Goal: Task Accomplishment & Management: Use online tool/utility

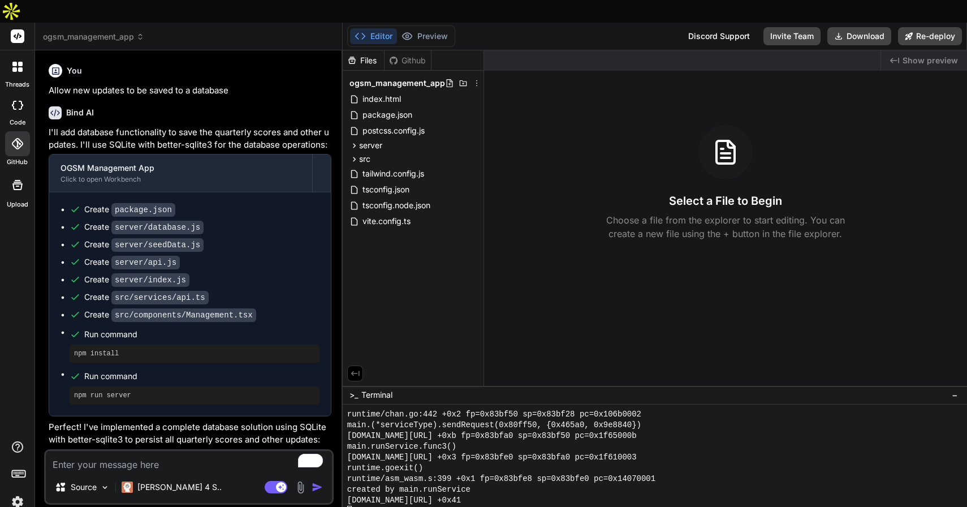
scroll to position [10743, 0]
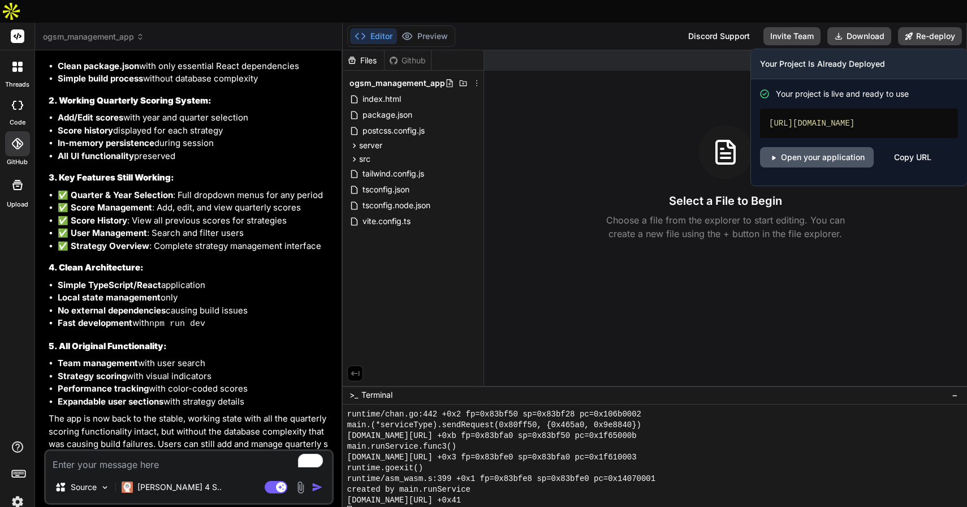
click at [842, 147] on link "Open your application" at bounding box center [817, 157] width 114 height 20
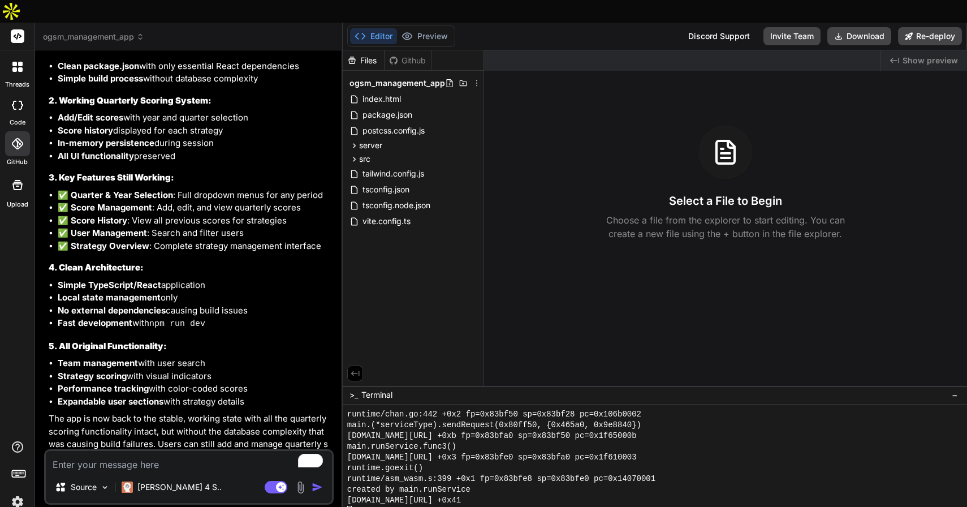
click at [191, 451] on textarea "To enrich screen reader interactions, please activate Accessibility in Grammarl…" at bounding box center [189, 461] width 286 height 20
type textarea "I"
type textarea "x"
type textarea "I"
type textarea "x"
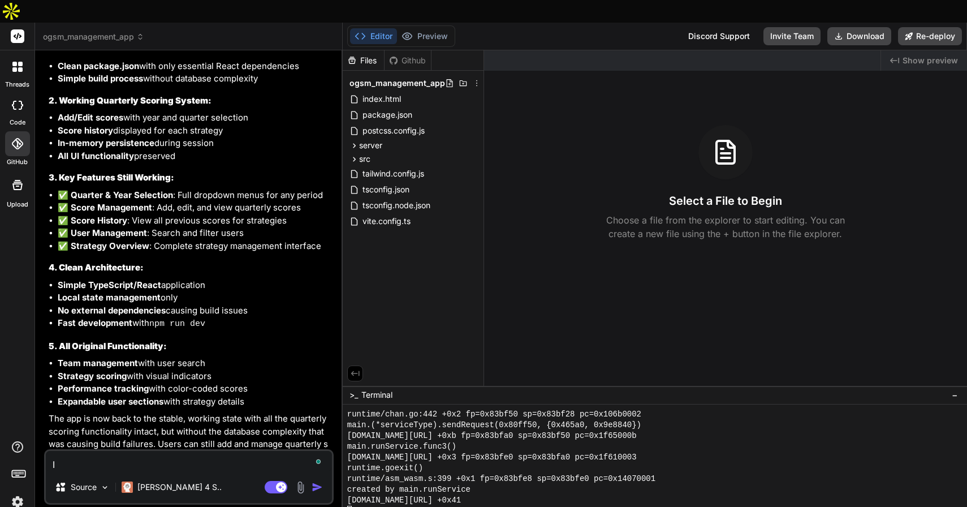
type textarea "I n"
type textarea "x"
type textarea "I ne"
type textarea "x"
type textarea "I nee"
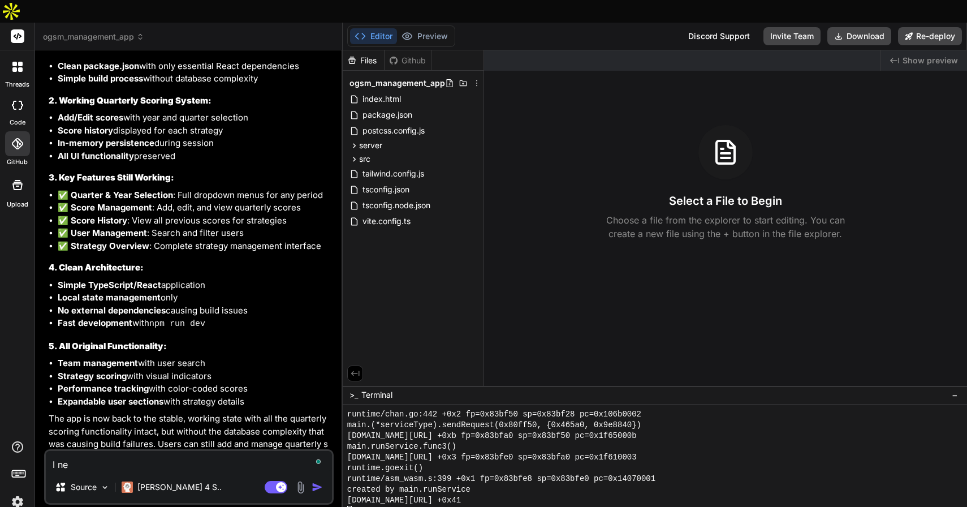
type textarea "x"
type textarea "I need"
type textarea "x"
type textarea "I need"
type textarea "x"
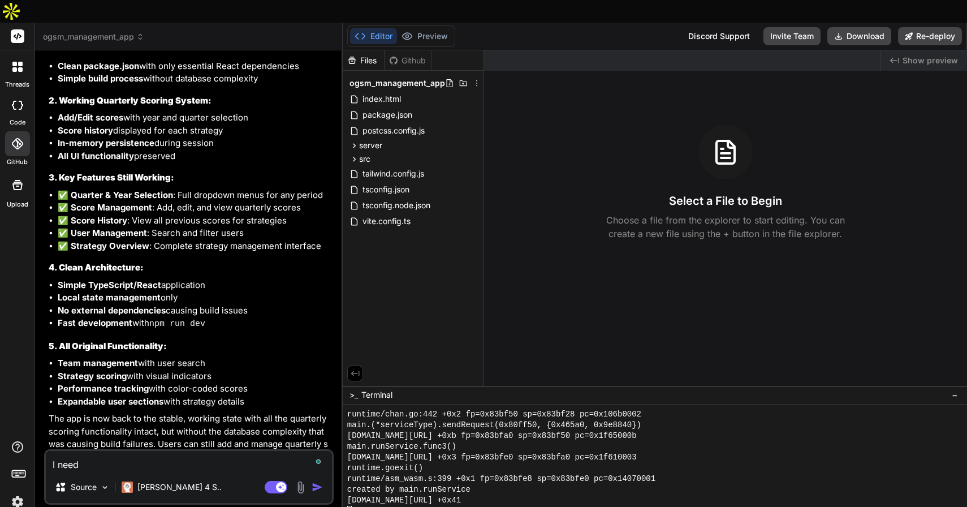
type textarea "I need t"
type textarea "x"
type textarea "I need th"
type textarea "x"
type textarea "I need the"
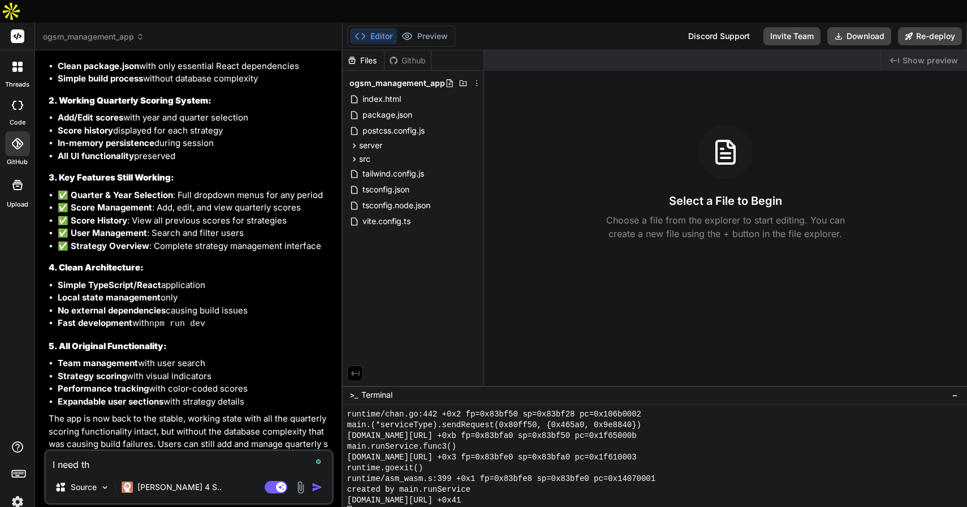
type textarea "x"
type textarea "I need the"
type textarea "x"
type textarea "I need the i"
type textarea "x"
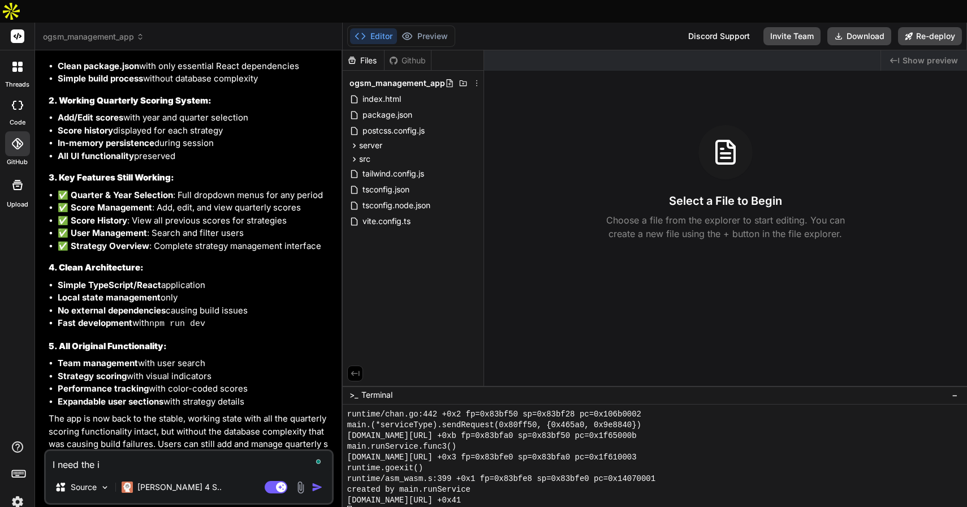
type textarea "I need the in"
type textarea "x"
type textarea "I need the inf"
type textarea "x"
type textarea "I need the info"
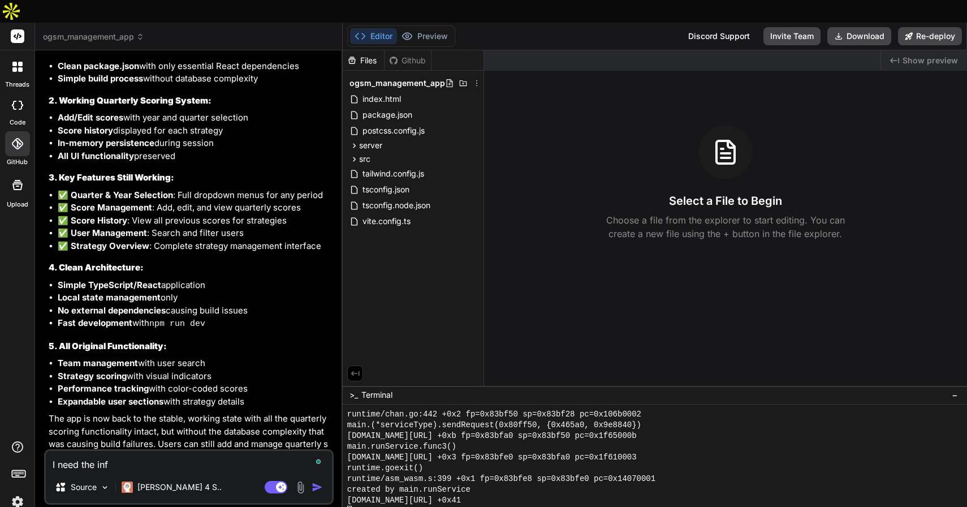
type textarea "x"
type textarea "I need the infor"
type textarea "x"
type textarea "I need the inform"
type textarea "x"
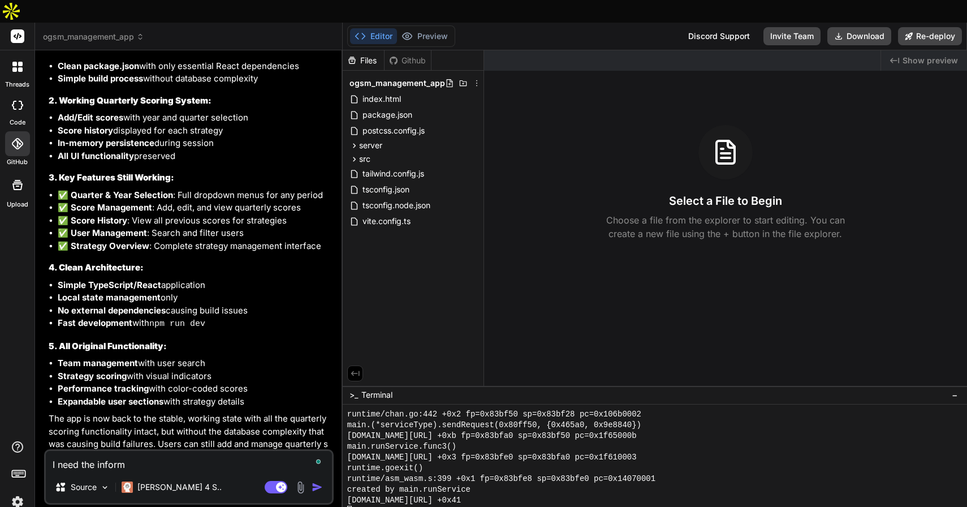
type textarea "I need the informa"
type textarea "x"
type textarea "I need the informat"
type textarea "x"
type textarea "I need the informati"
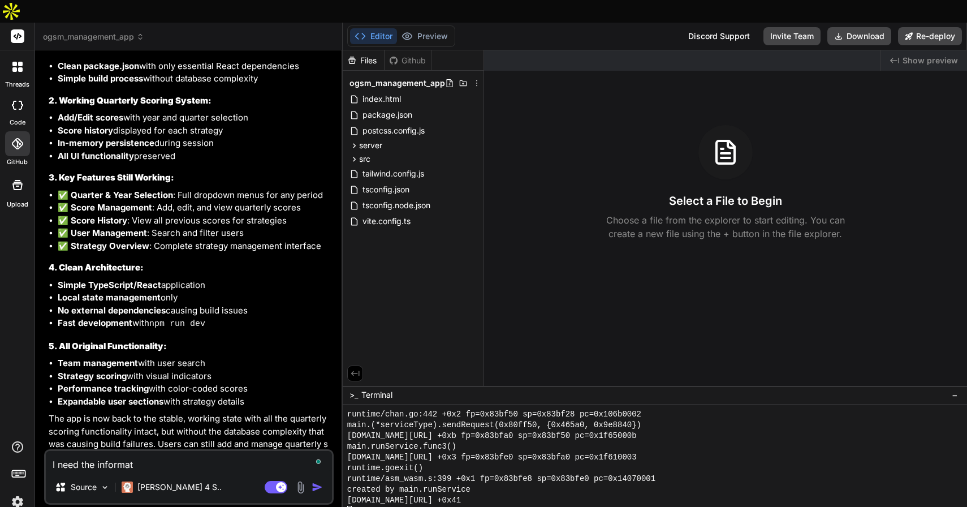
type textarea "x"
type textarea "I need the informatio"
type textarea "x"
type textarea "I need the information"
type textarea "x"
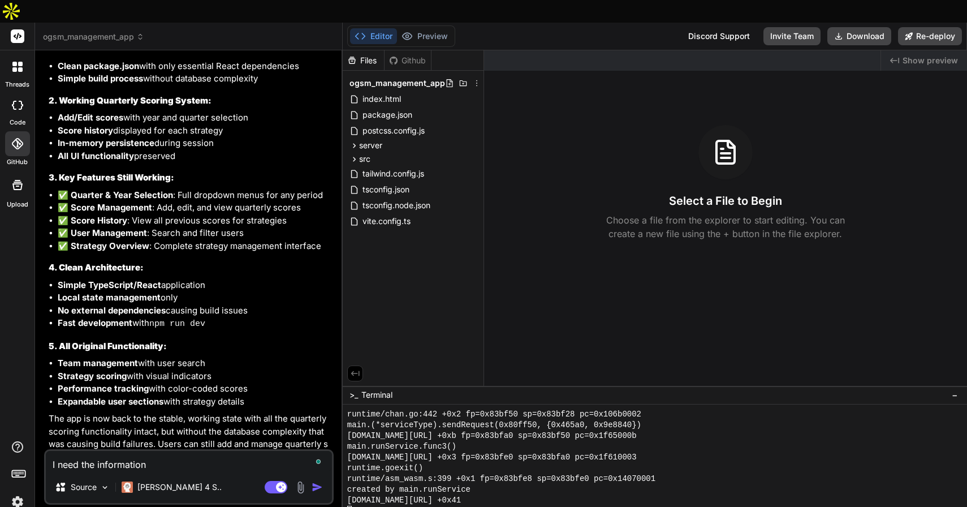
type textarea "I need the information"
type textarea "x"
type textarea "I need the information i"
type textarea "x"
type textarea "I need the information in"
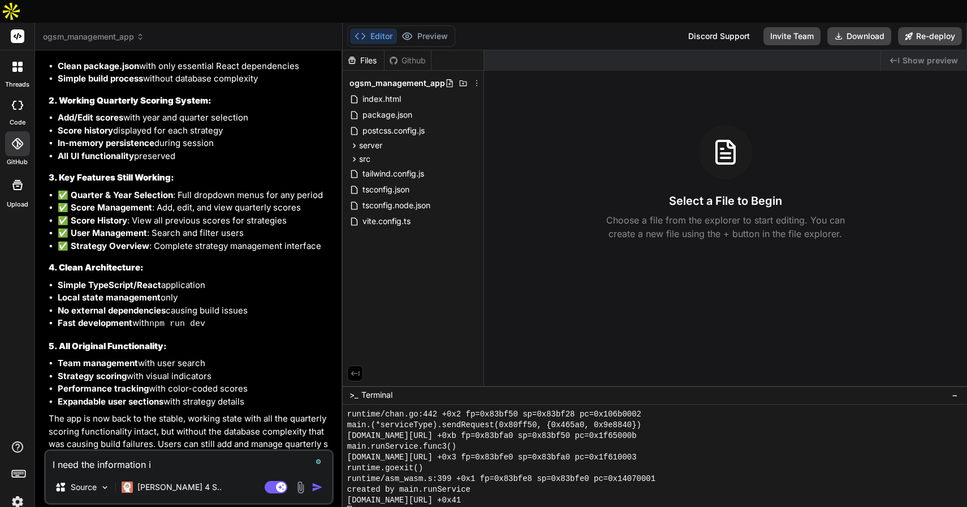
type textarea "x"
type textarea "I need the information in"
type textarea "x"
type textarea "I need the information in t"
type textarea "x"
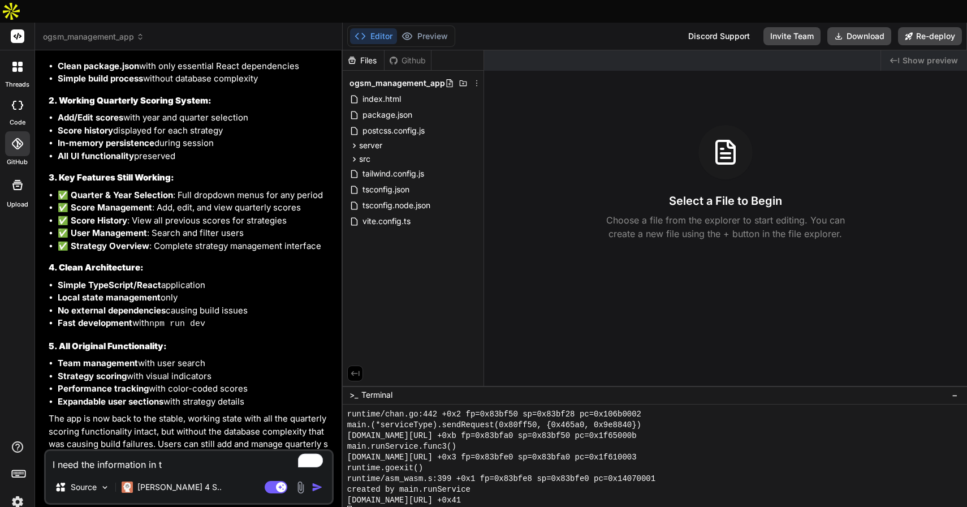
type textarea "I need the information in th"
type textarea "x"
type textarea "I need the information in the"
type textarea "x"
type textarea "I need the information in the"
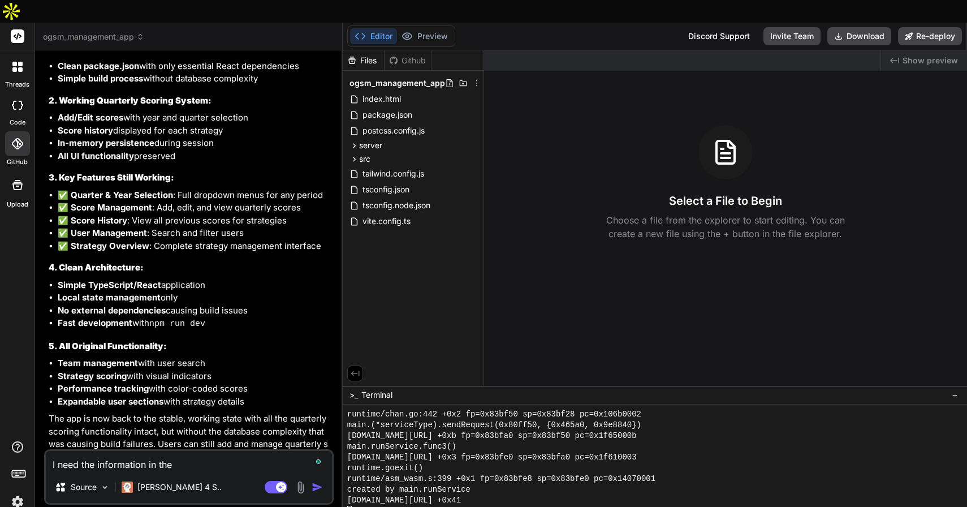
type textarea "x"
type textarea "I need the information in the a"
type textarea "x"
type textarea "I need the information in the ap"
type textarea "x"
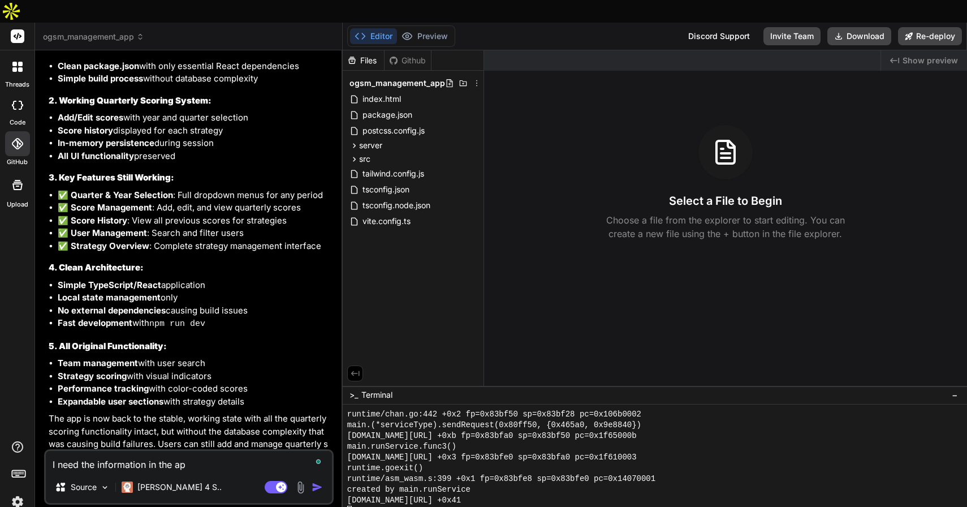
type textarea "I need the information in the app"
type textarea "x"
type textarea "I need the information in the appl"
type textarea "x"
type textarea "I need the information in the appli"
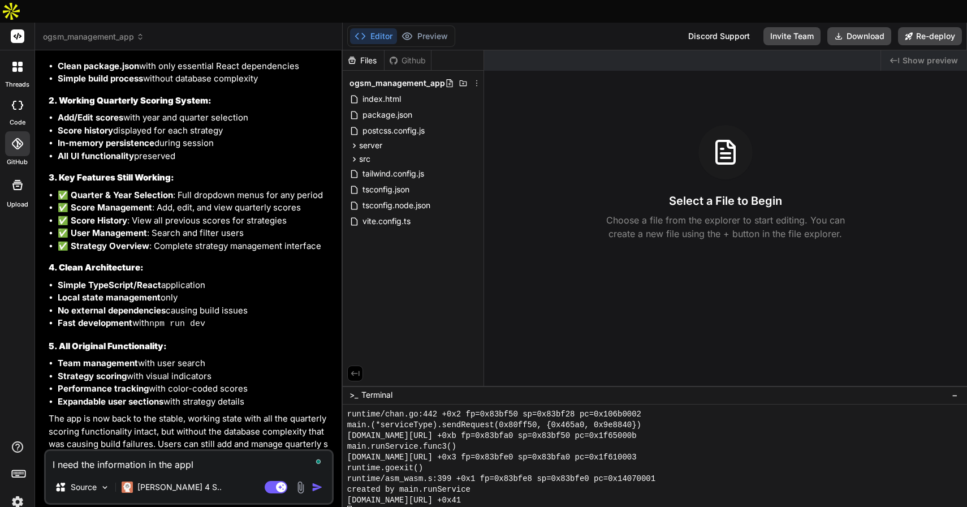
type textarea "x"
type textarea "I need the information in the applic"
type textarea "x"
type textarea "I need the information in the applica"
type textarea "x"
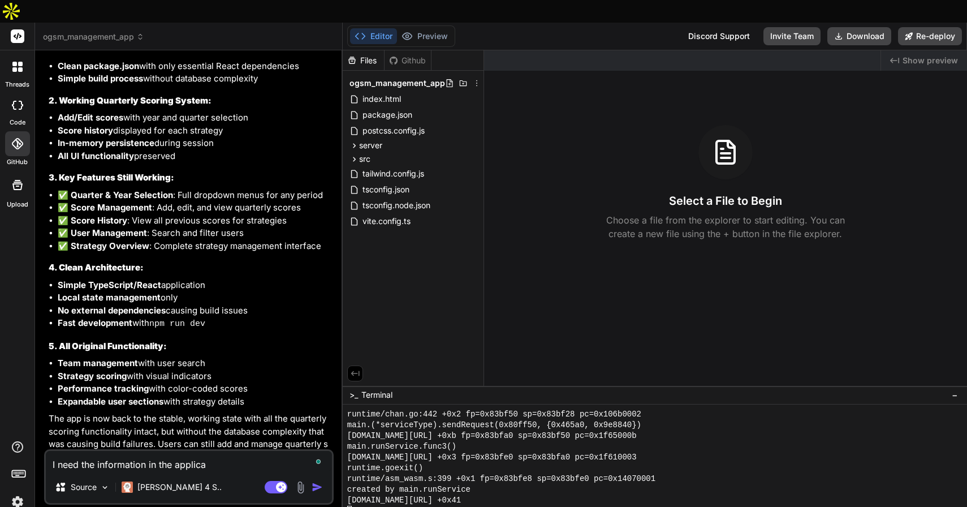
type textarea "I need the information in the applicat"
type textarea "x"
type textarea "I need the information in the applicati"
type textarea "x"
type textarea "I need the information in the applicatio"
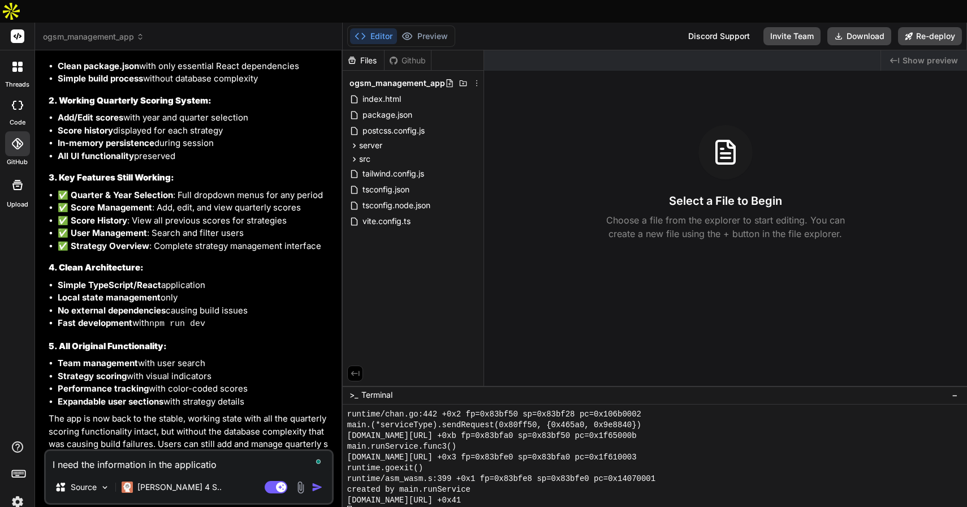
type textarea "x"
type textarea "I need the information in the application"
type textarea "x"
click at [120, 451] on textarea "I need the information in the application" at bounding box center [189, 461] width 286 height 20
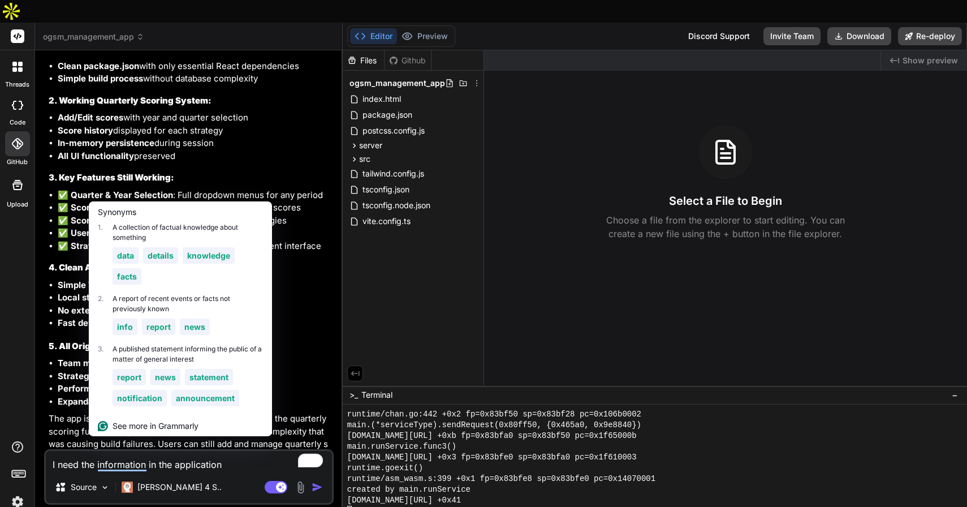
type textarea "I need the c in the application"
type textarea "x"
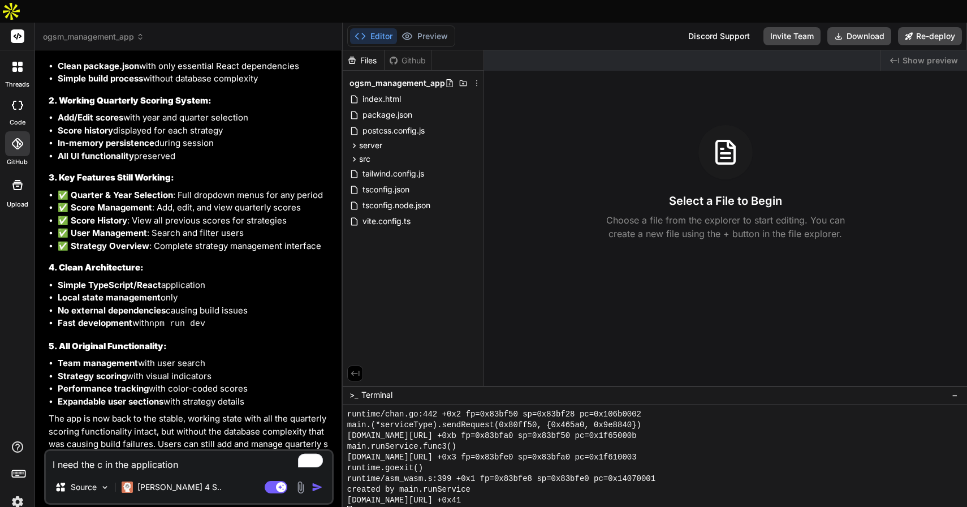
type textarea "I need the ch in the application"
type textarea "x"
type textarea "I need the cha in the application"
type textarea "x"
type textarea "I need the chan in the application"
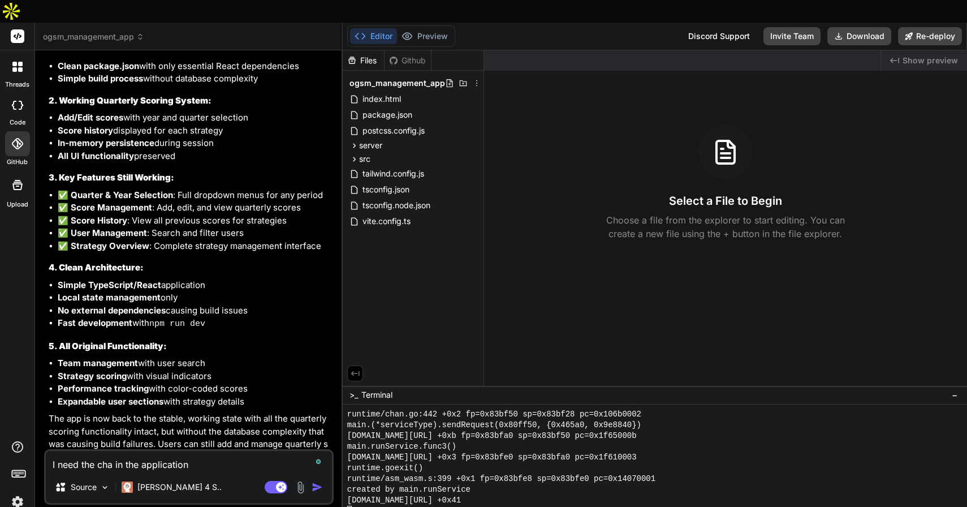
type textarea "x"
type textarea "I need the [PERSON_NAME] in the application"
type textarea "x"
type textarea "I need the change in the application"
type textarea "x"
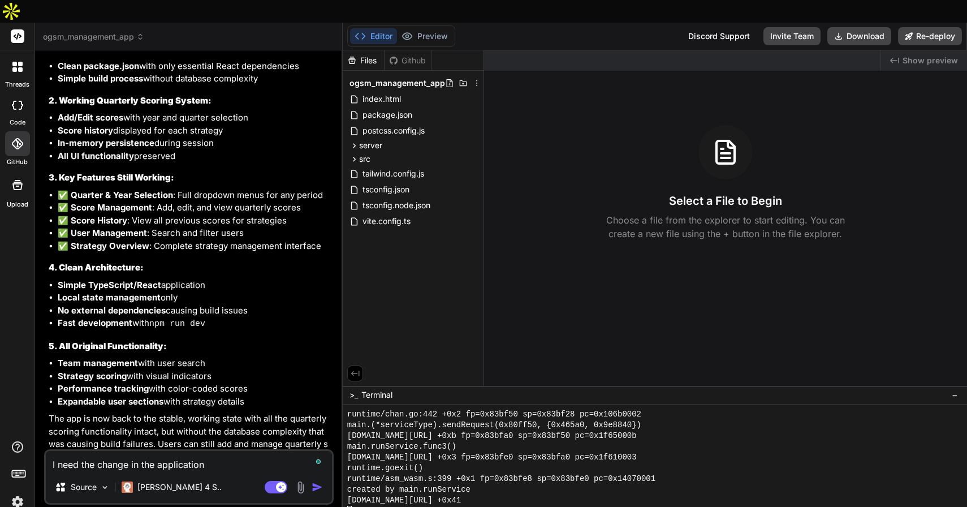
type textarea "I need the changes in the application"
type textarea "x"
type textarea "I need the changes in the application"
type textarea "x"
type textarea "I need the changes t in the application"
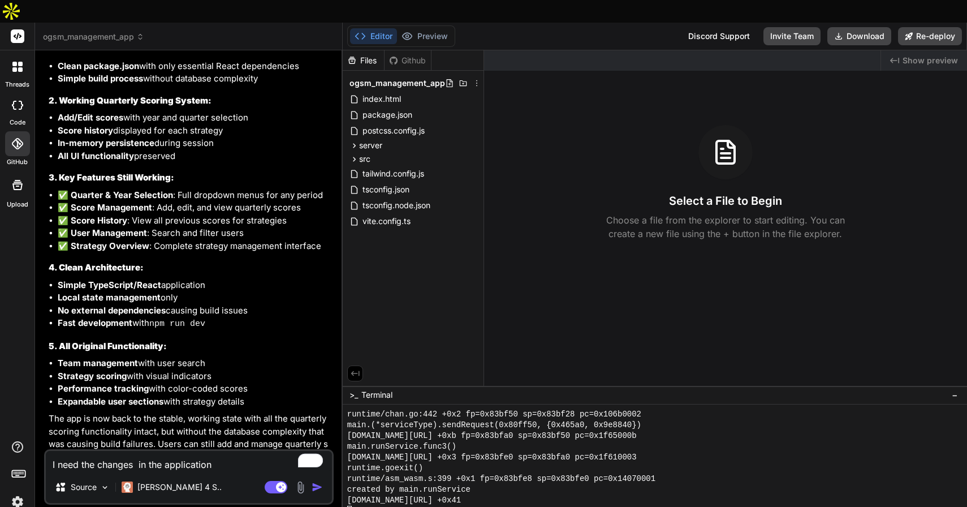
type textarea "x"
type textarea "I need the changes tp in the application"
type textarea "x"
type textarea "I need the changes t in the application"
type textarea "x"
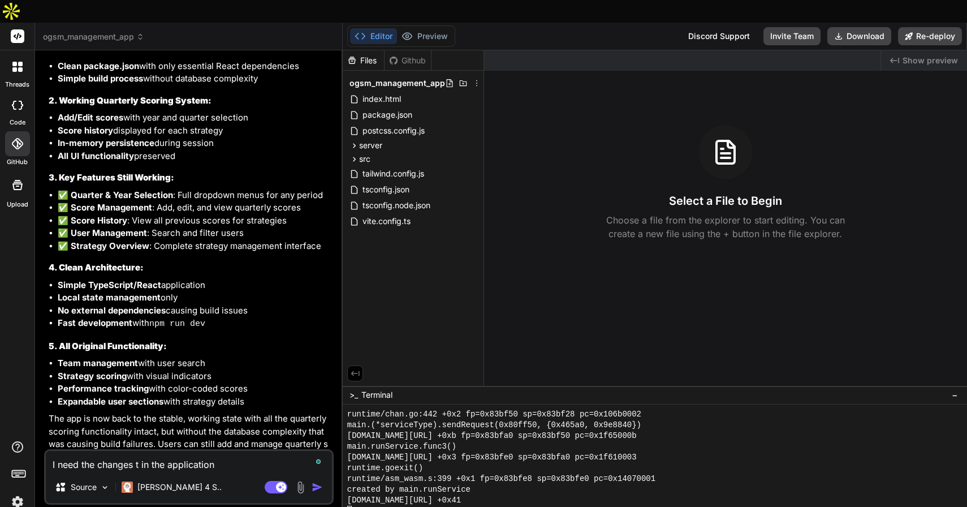
type textarea "I need the changes to in the application"
type textarea "x"
type textarea "I need the changes to in the application"
type textarea "x"
type textarea "I need the changes to d in the application"
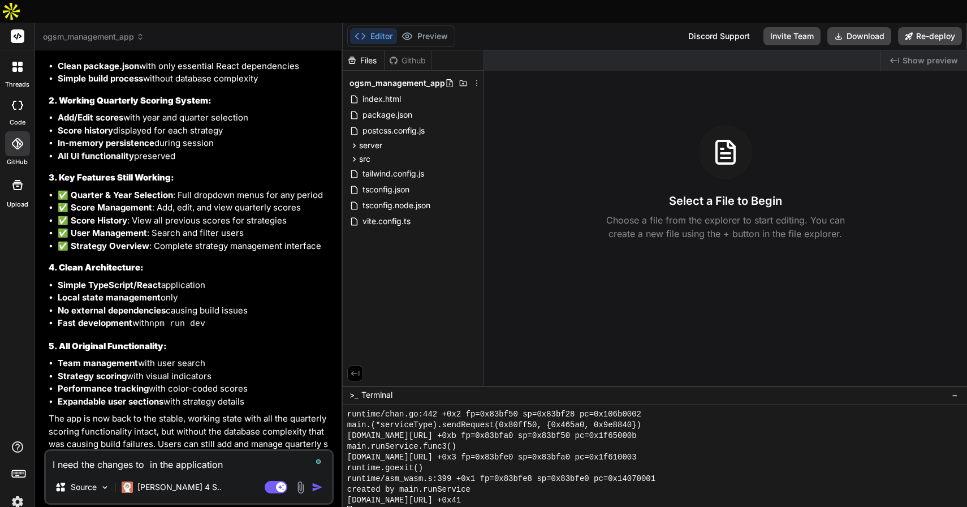
type textarea "x"
type textarea "I need the changes to da in the application"
type textarea "x"
type textarea "I need the changes to dat in the application"
type textarea "x"
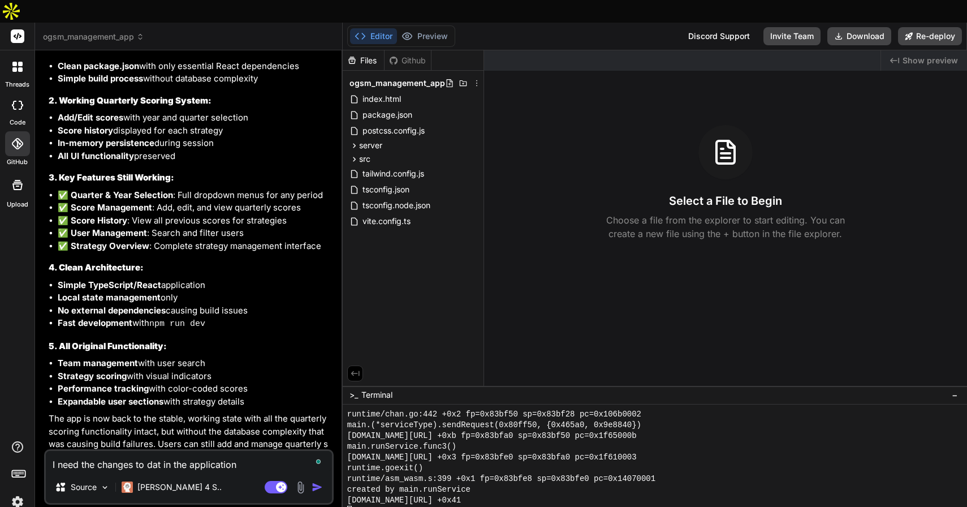
type textarea "I need the changes to data in the application"
type textarea "x"
type textarea "I need the changes to data in the application"
type textarea "x"
type textarea "I need the changes to data i in the application"
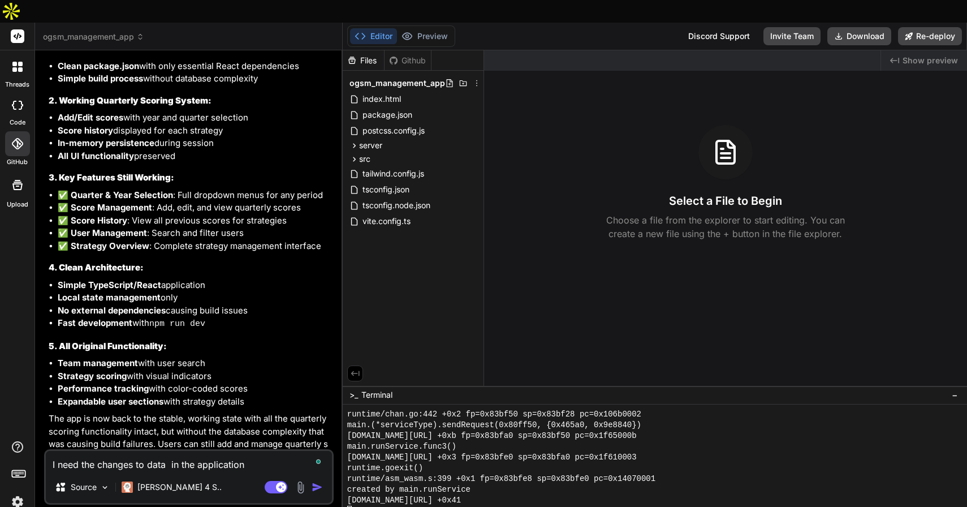
type textarea "x"
type textarea "I need the changes to data in in the application"
type textarea "x"
type textarea "I need the changes to data i in the application"
type textarea "x"
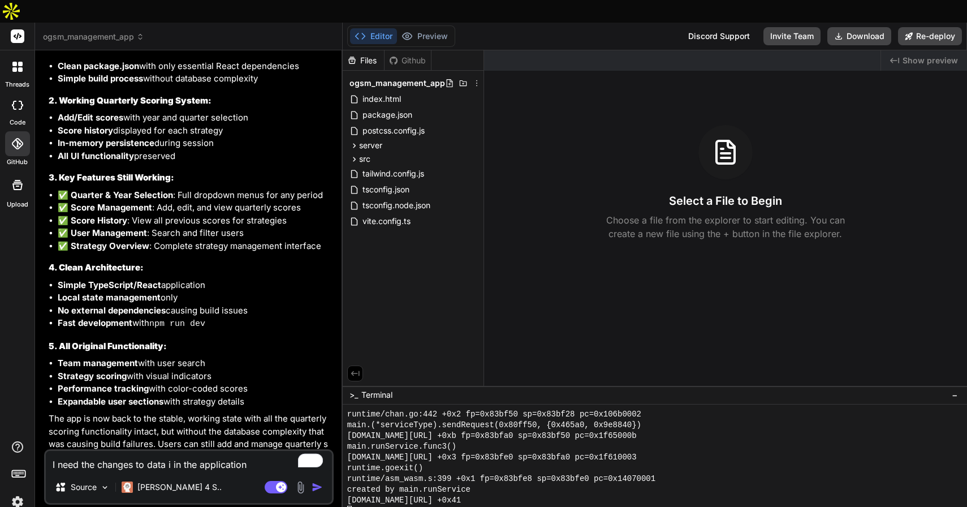
type textarea "I need the changes to data in the application"
type textarea "x"
type textarea "I need the changes to data in the application"
type textarea "x"
click at [244, 451] on textarea "I need the changes to data in the application" at bounding box center [189, 461] width 286 height 20
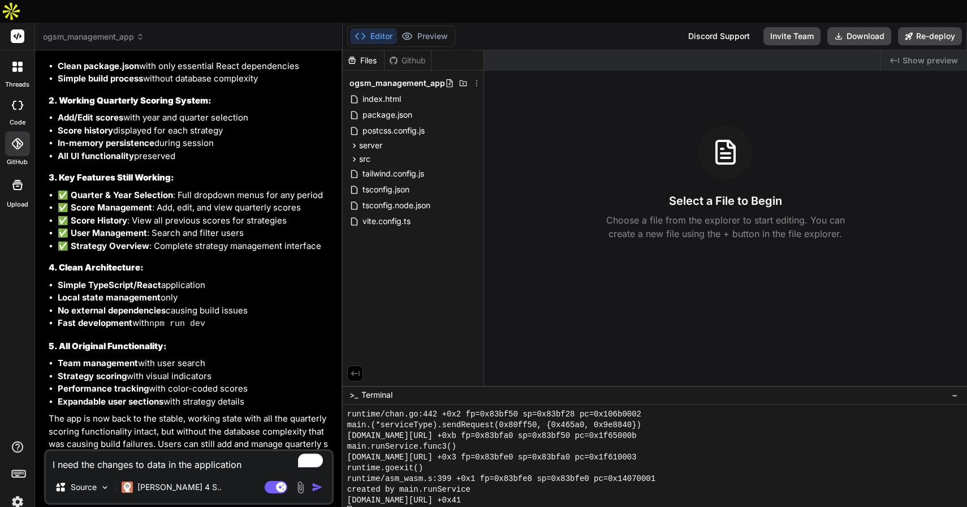
type textarea "I need the changes to data in the application"
type textarea "x"
type textarea "I need the changes to data in the application t"
type textarea "x"
type textarea "I need the changes to data in the application to"
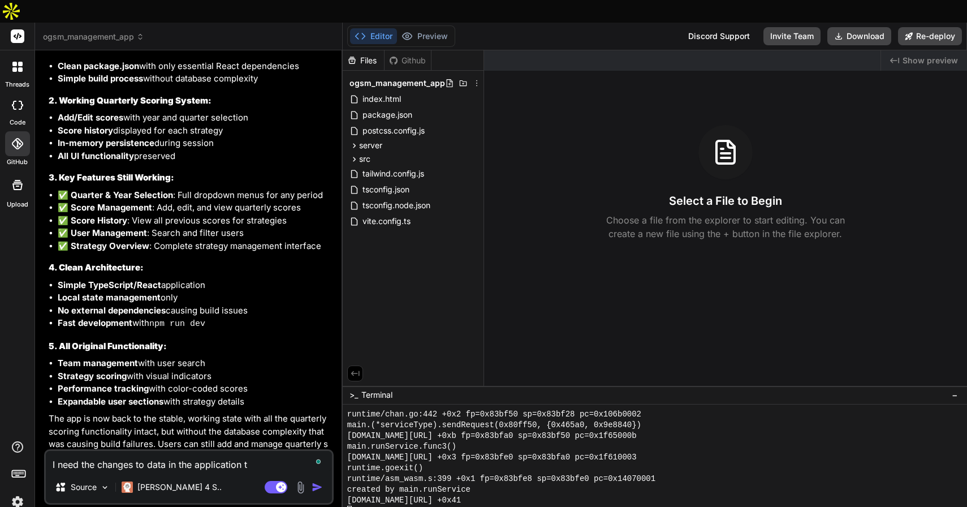
type textarea "x"
type textarea "I need the changes to data in the application to"
type textarea "x"
type textarea "I need the changes to data in the application to p"
type textarea "x"
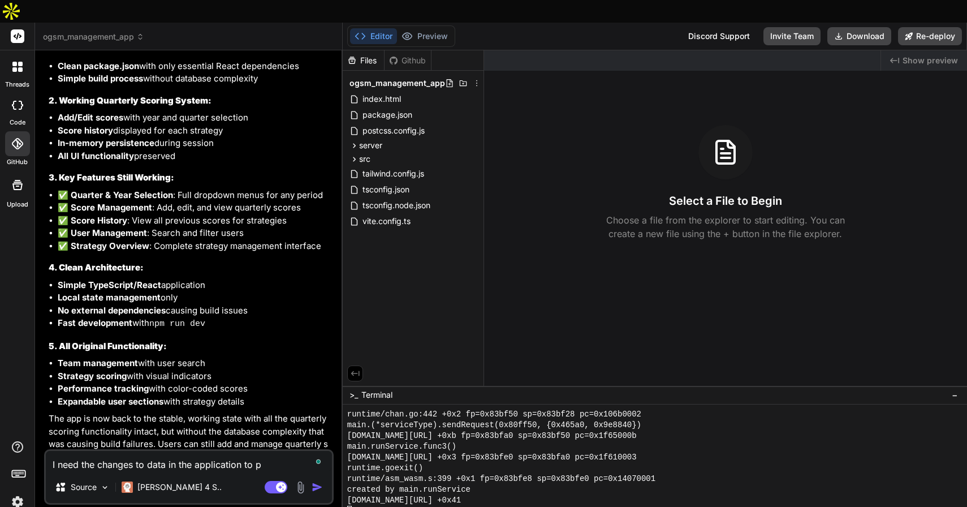
type textarea "I need the changes to data in the application to pe"
type textarea "x"
type textarea "I need the changes to data in the application to per"
type textarea "x"
type textarea "I need the changes to data in the application to pers"
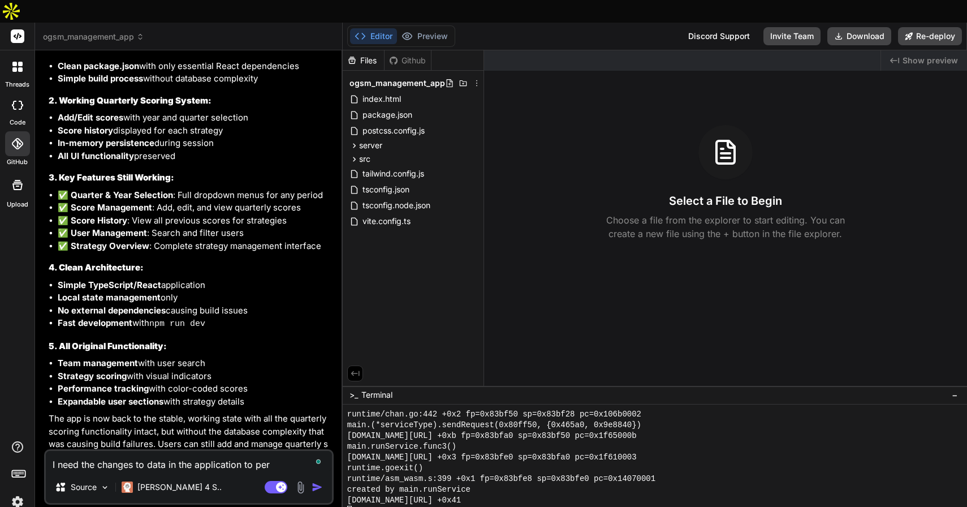
type textarea "x"
type textarea "I need the changes to data in the application to persi"
type textarea "x"
type textarea "I need the changes to data in the application to persis"
type textarea "x"
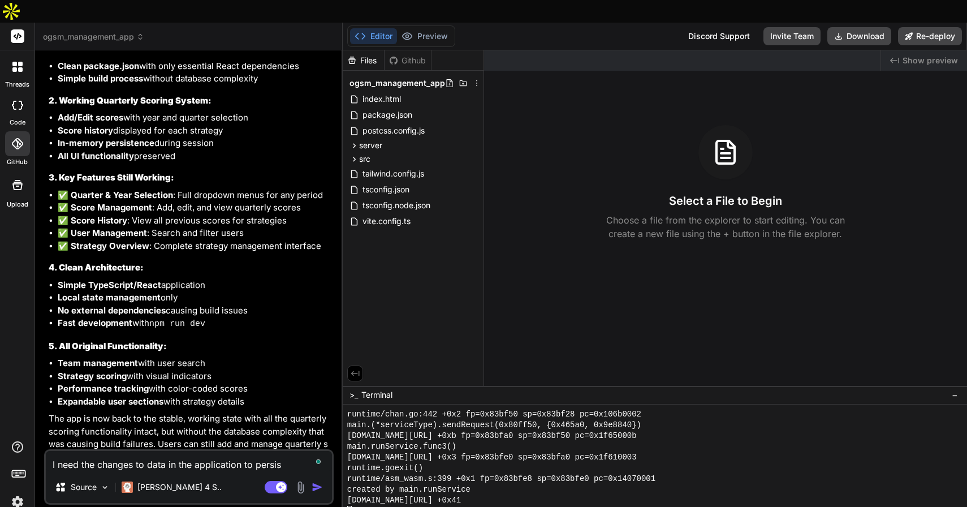
type textarea "I need the changes to data in the application to persist"
type textarea "x"
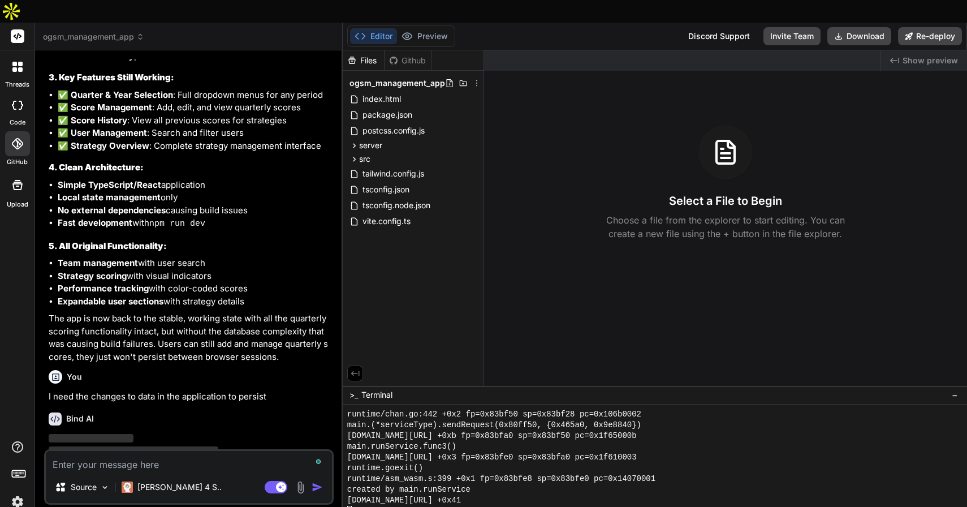
scroll to position [4491, 0]
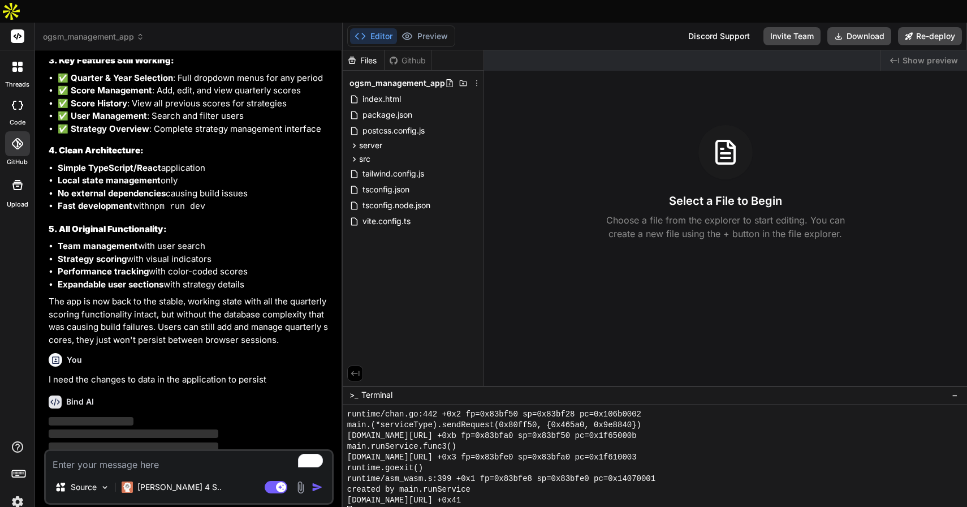
click at [21, 492] on img at bounding box center [17, 501] width 19 height 19
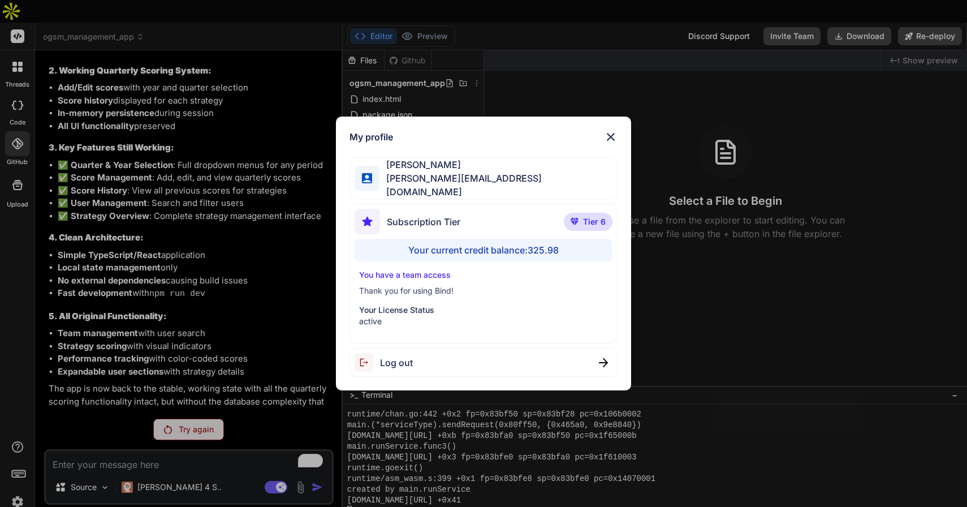
click at [610, 141] on img at bounding box center [611, 137] width 14 height 14
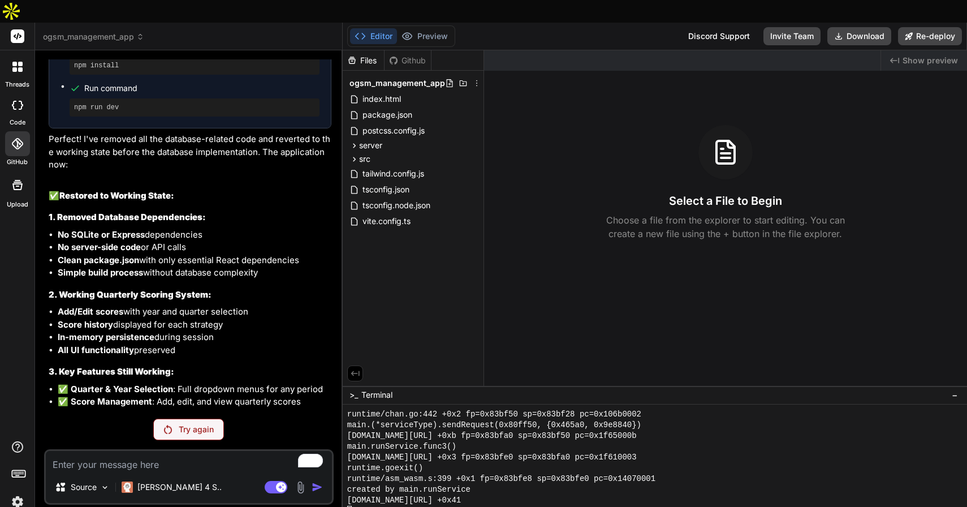
scroll to position [4451, 0]
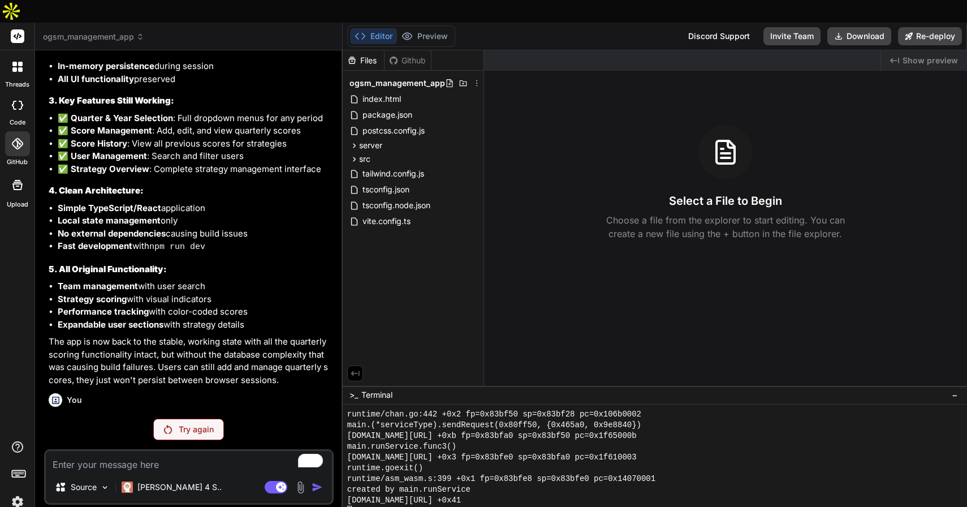
click at [195, 424] on p "Try again" at bounding box center [196, 429] width 35 height 11
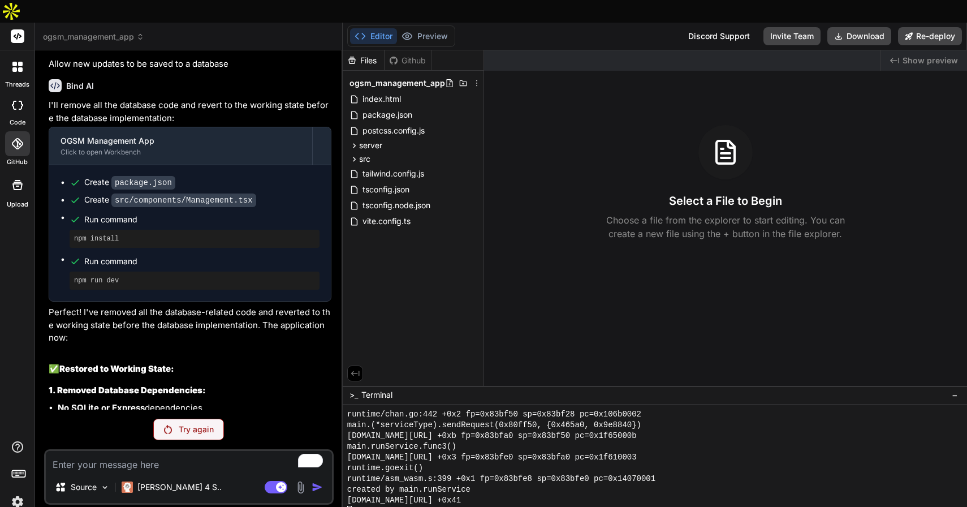
scroll to position [4003, 0]
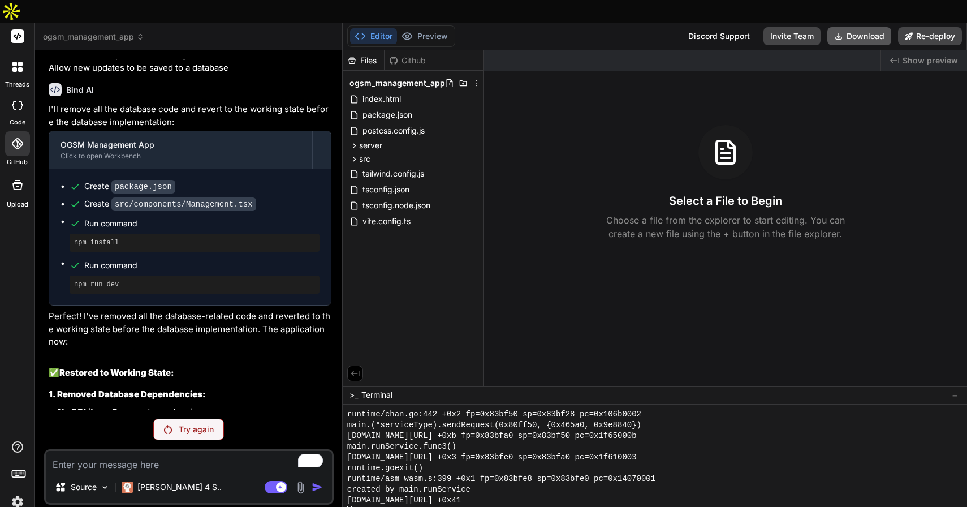
click at [847, 27] on button "Download" at bounding box center [859, 36] width 64 height 18
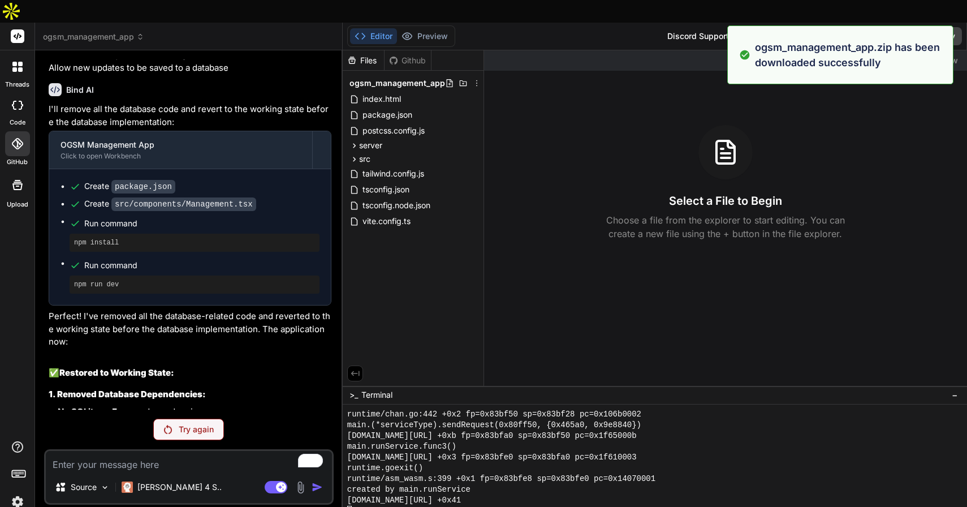
type textarea "x"
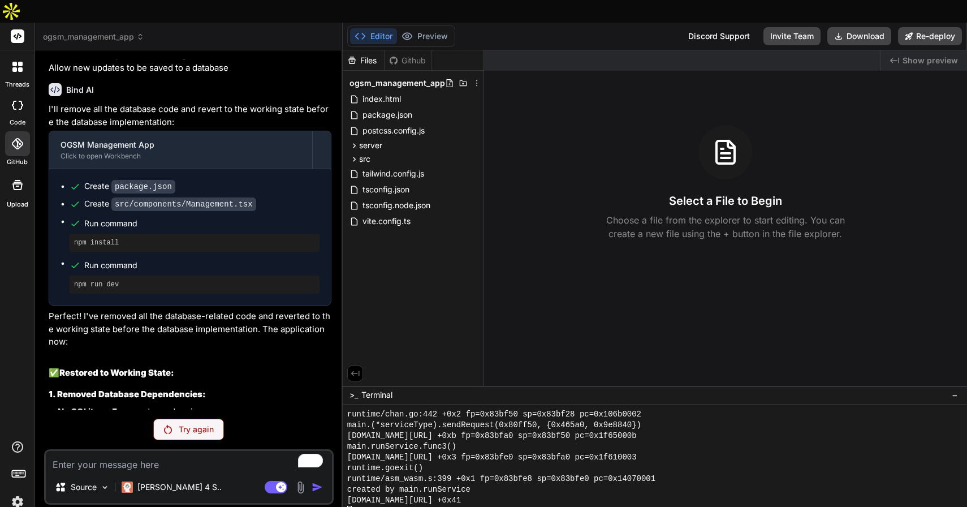
click at [116, 31] on span "ogsm_management_app" at bounding box center [93, 36] width 101 height 11
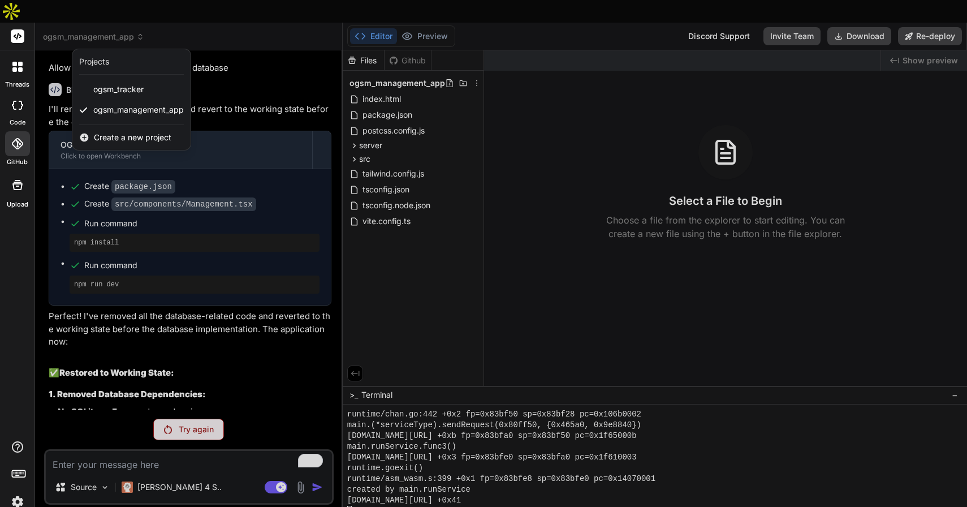
click at [120, 132] on span "Create a new project" at bounding box center [132, 137] width 77 height 11
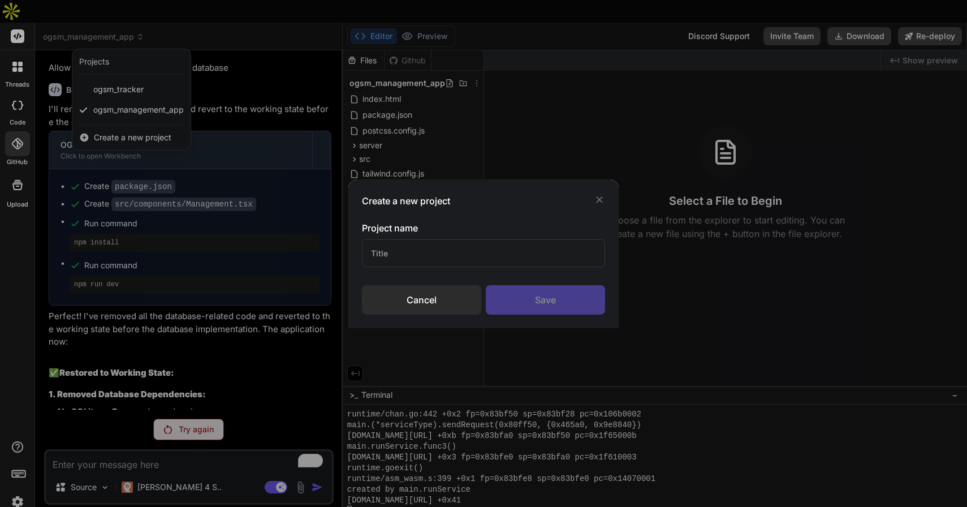
click at [386, 249] on input "text" at bounding box center [484, 253] width 244 height 28
type input "OGSM Two"
click at [511, 304] on div "Save" at bounding box center [545, 299] width 119 height 29
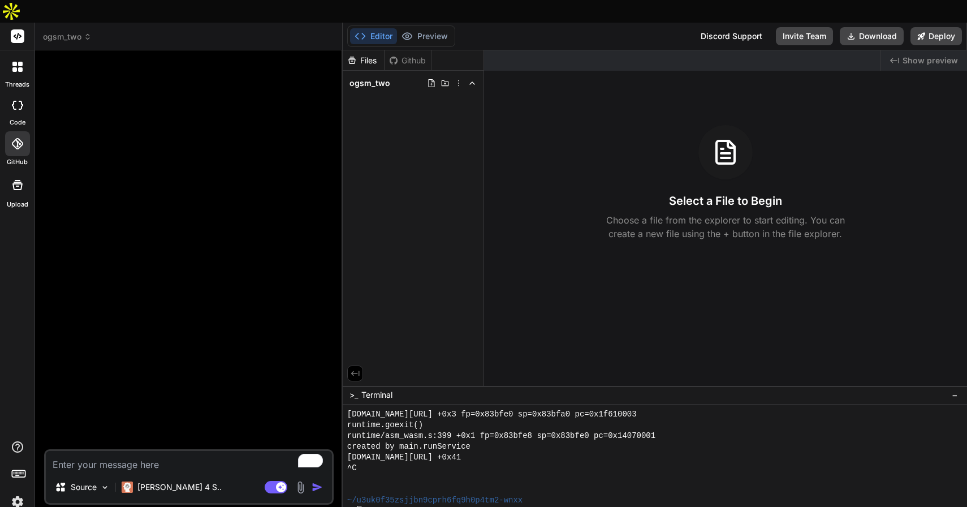
click at [132, 114] on div at bounding box center [189, 254] width 287 height 390
click at [14, 178] on icon at bounding box center [18, 185] width 14 height 14
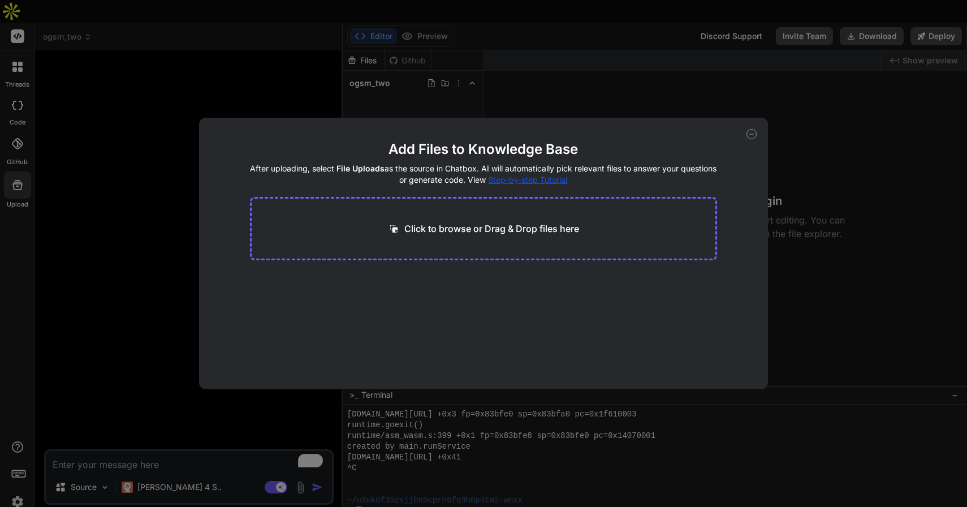
click at [486, 228] on p "Click to browse or Drag & Drop files here" at bounding box center [491, 229] width 175 height 14
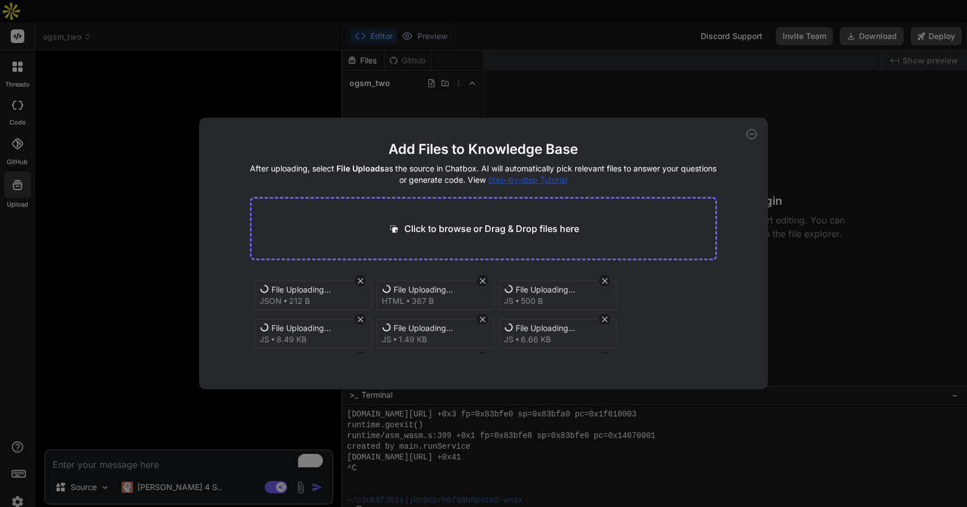
click at [750, 134] on icon at bounding box center [751, 134] width 10 height 10
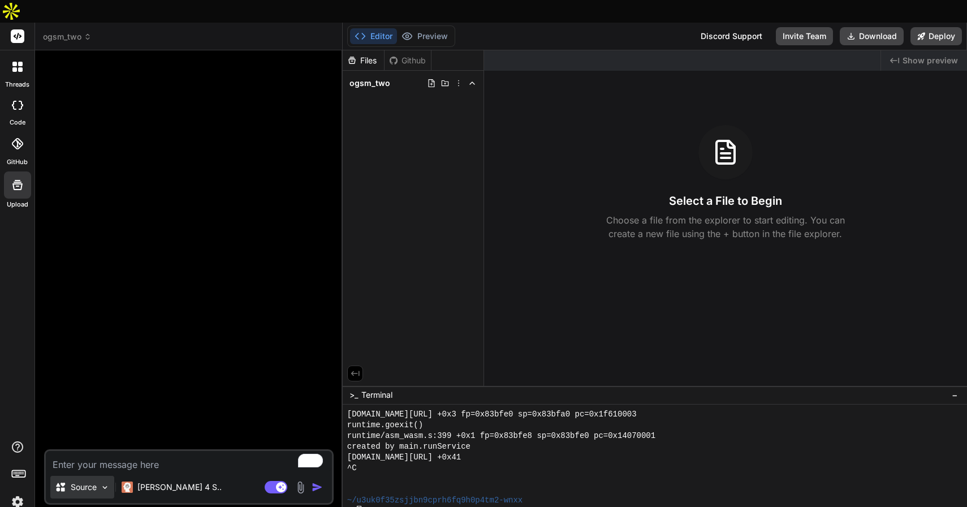
click at [107, 482] on img at bounding box center [105, 487] width 10 height 10
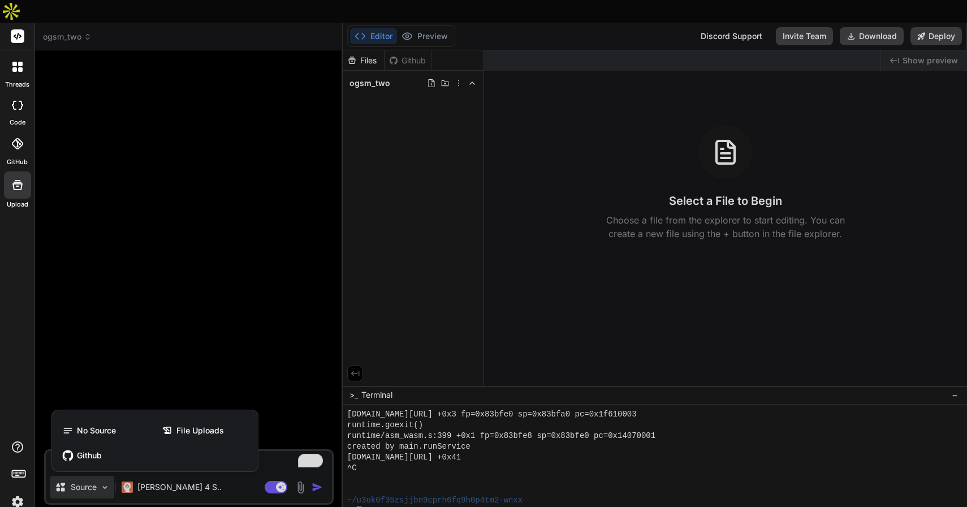
click at [80, 18] on div at bounding box center [483, 253] width 967 height 507
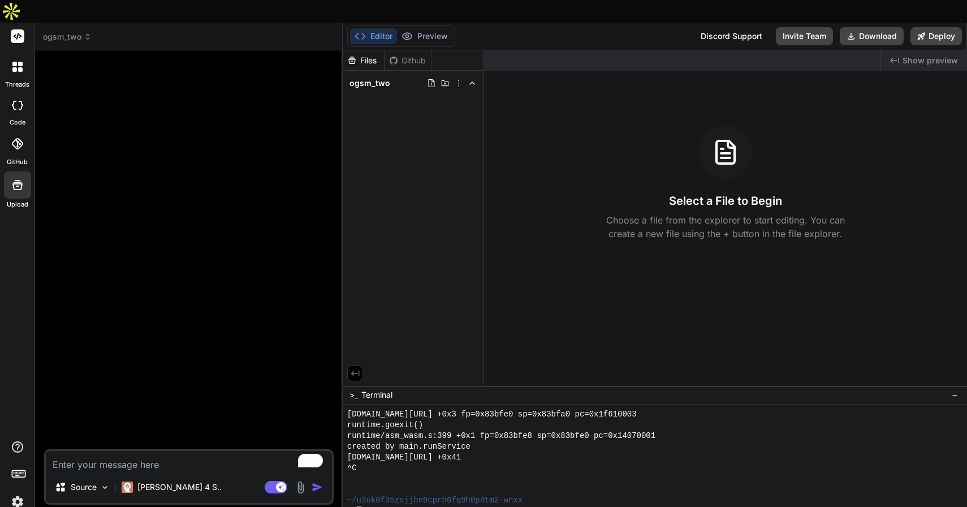
click at [80, 31] on span "ogsm_two" at bounding box center [67, 36] width 49 height 11
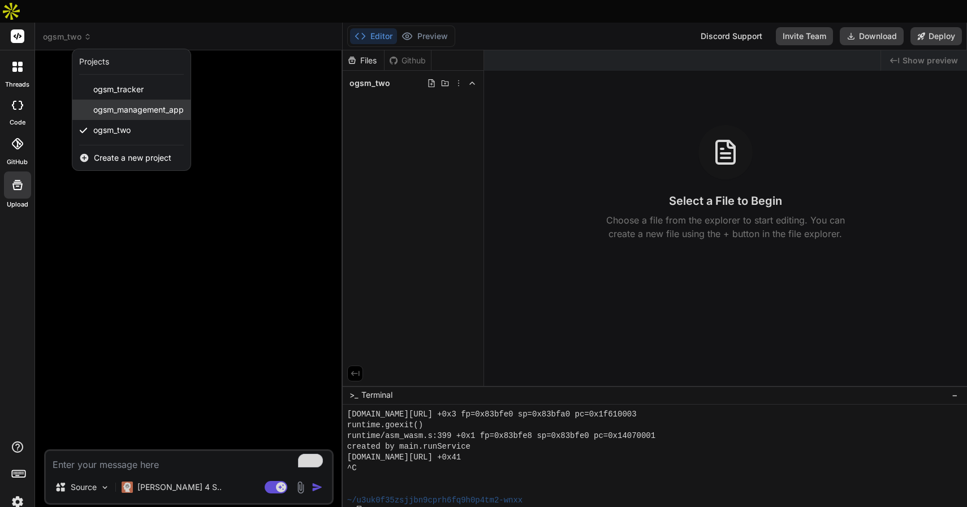
click at [122, 104] on span "ogsm_management_app" at bounding box center [138, 109] width 90 height 11
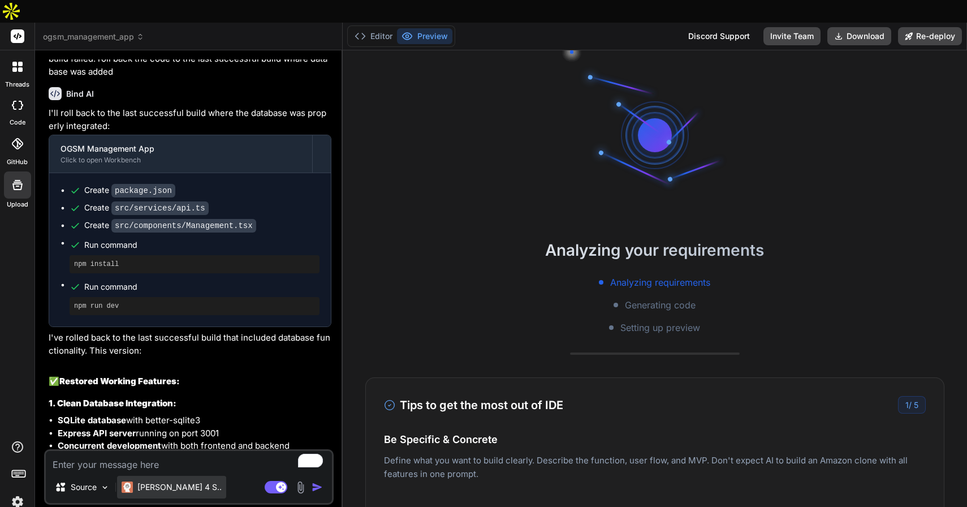
click at [148, 481] on p "[PERSON_NAME] 4 S.." at bounding box center [179, 486] width 84 height 11
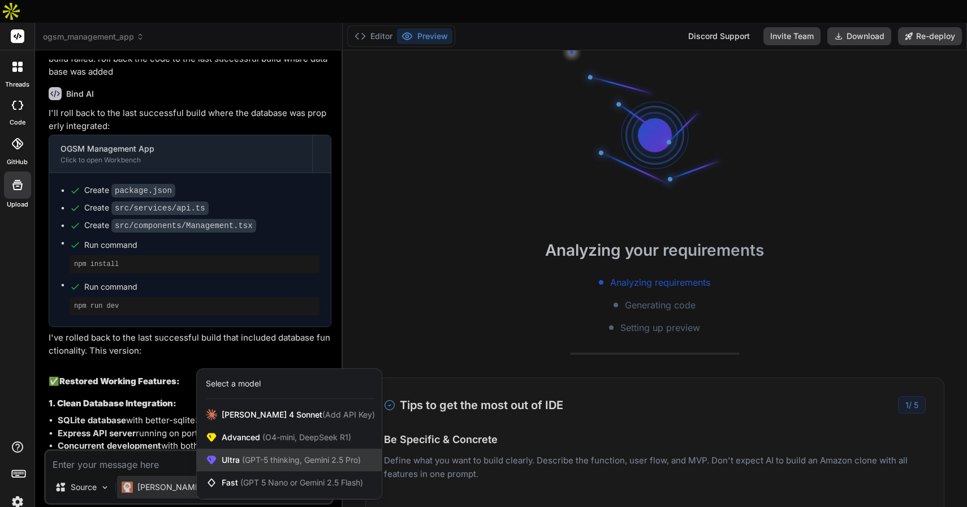
click at [252, 455] on span "(GPT-5 thinking, Gemini 2.5 Pro)" at bounding box center [300, 460] width 121 height 10
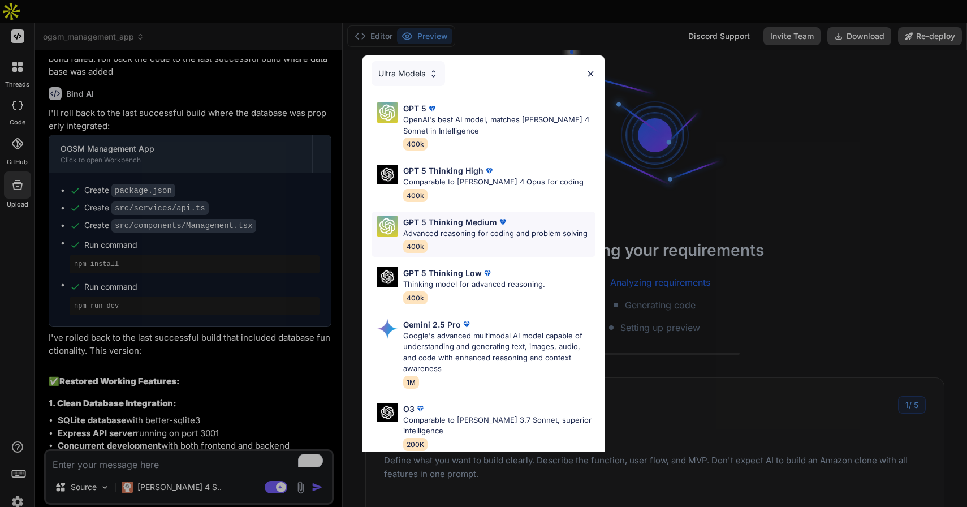
click at [462, 226] on p "GPT 5 Thinking Medium" at bounding box center [450, 222] width 94 height 12
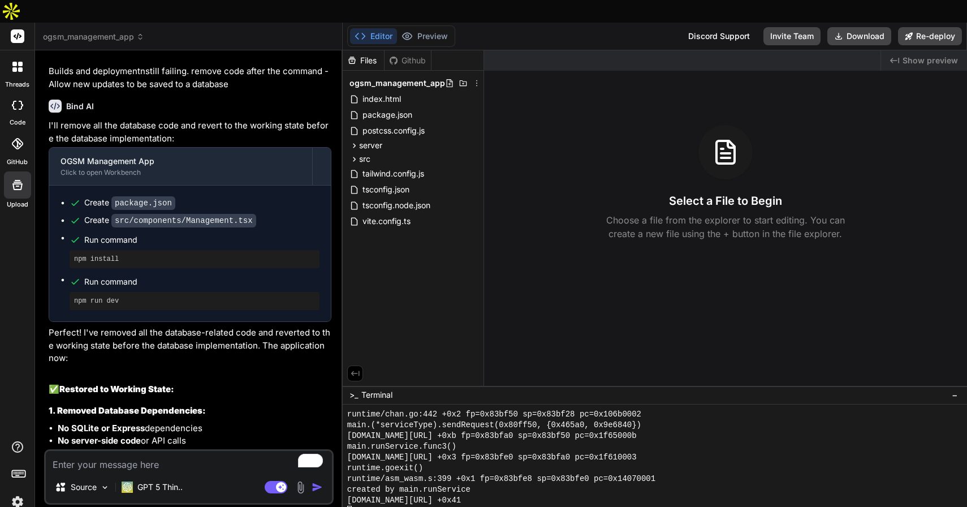
scroll to position [4374, 0]
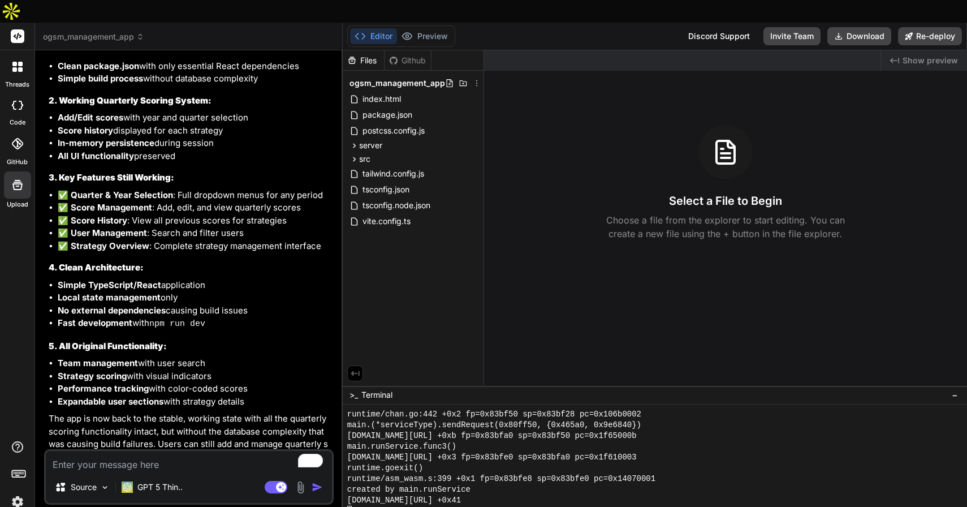
click at [110, 451] on textarea "To enrich screen reader interactions, please activate Accessibility in Grammarl…" at bounding box center [189, 461] width 286 height 20
click at [115, 451] on textarea "To enrich screen reader interactions, please activate Accessibility in Grammarl…" at bounding box center [189, 461] width 286 height 20
type textarea "x"
type textarea "I"
type textarea "x"
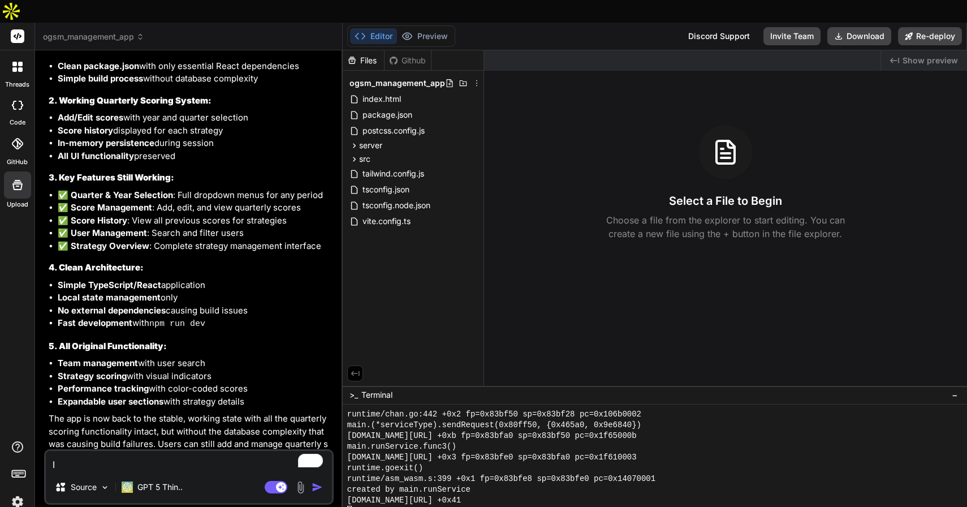
type textarea "In"
type textarea "x"
type textarea "In"
type textarea "x"
type textarea "In t"
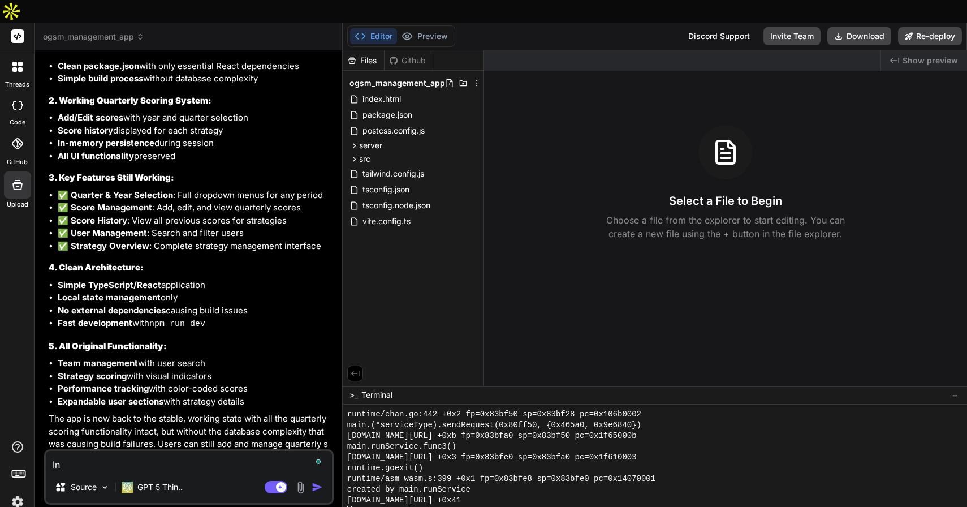
type textarea "x"
type textarea "In th"
type textarea "x"
type textarea "In the"
type textarea "x"
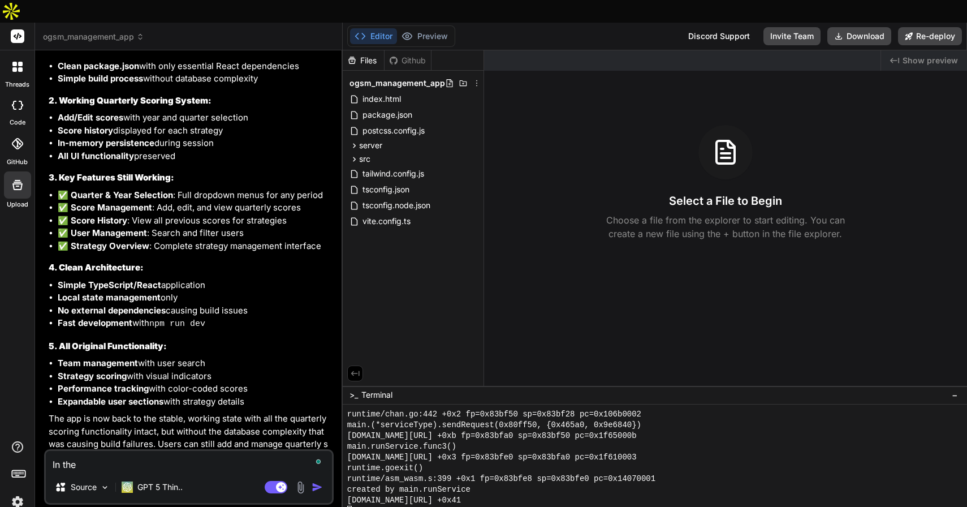
type textarea "In the"
type textarea "x"
type textarea "In the u"
type textarea "x"
type textarea "In the [GEOGRAPHIC_DATA]"
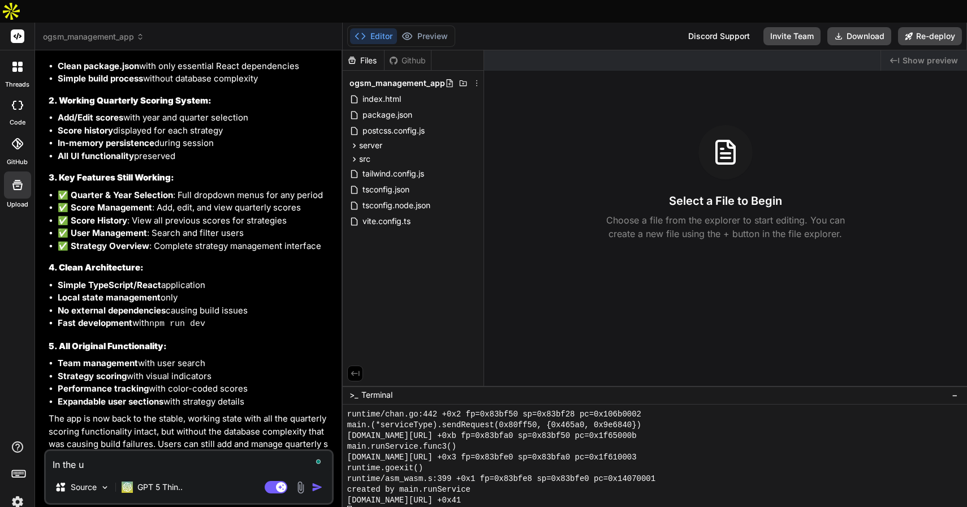
type textarea "x"
type textarea "In the use"
type textarea "x"
type textarea "In the user"
type textarea "x"
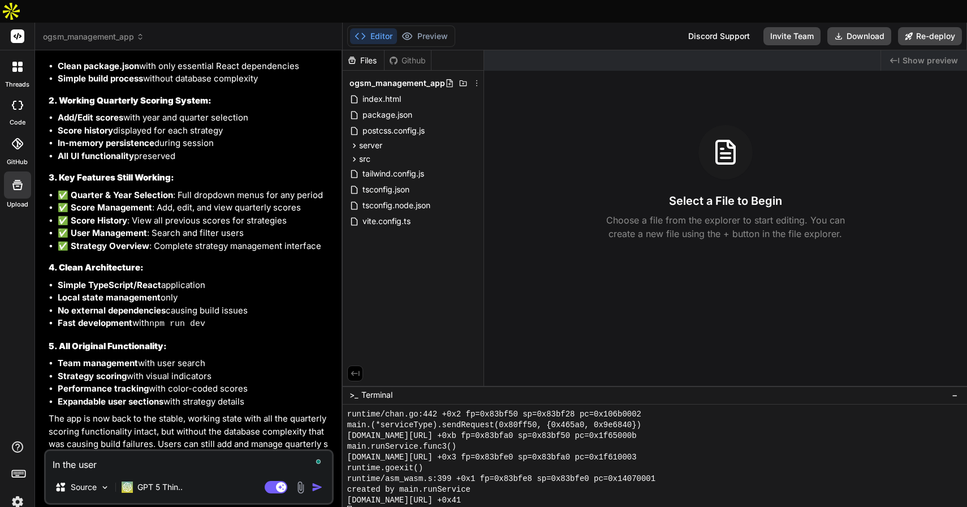
type textarea "In the user"
type textarea "x"
type textarea "In the user m"
type textarea "x"
type textarea "In the user ma"
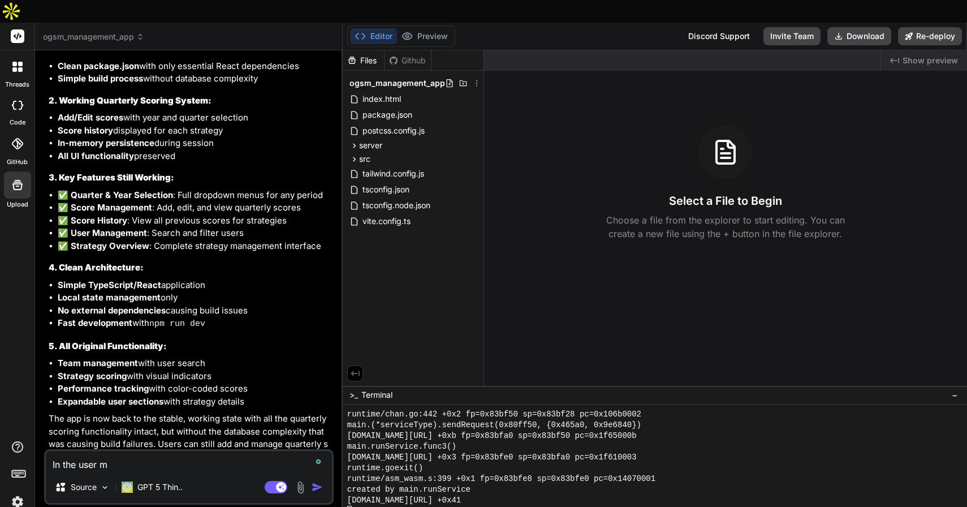
type textarea "x"
type textarea "In the user man"
type textarea "x"
type textarea "In the user mana"
type textarea "x"
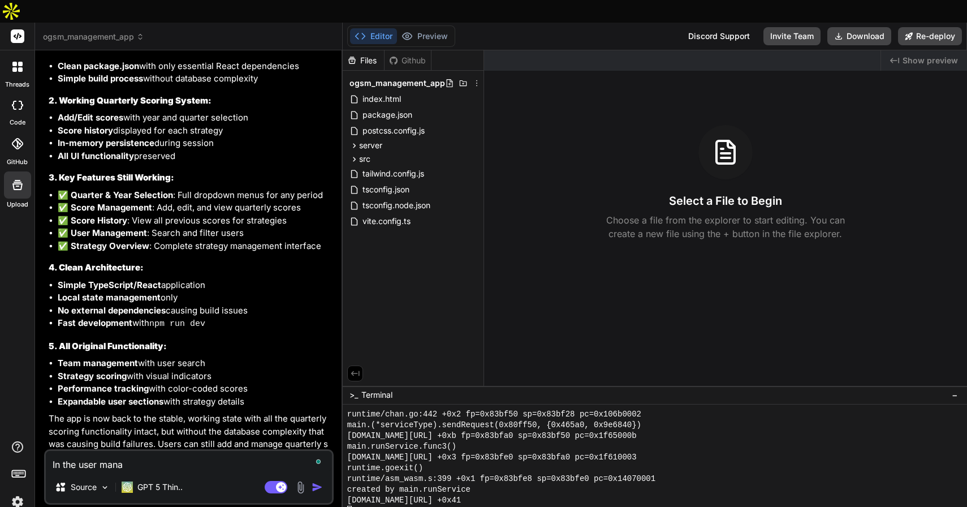
type textarea "In the user manag"
type textarea "x"
type textarea "In the user manage"
type textarea "x"
type textarea "In the user managem"
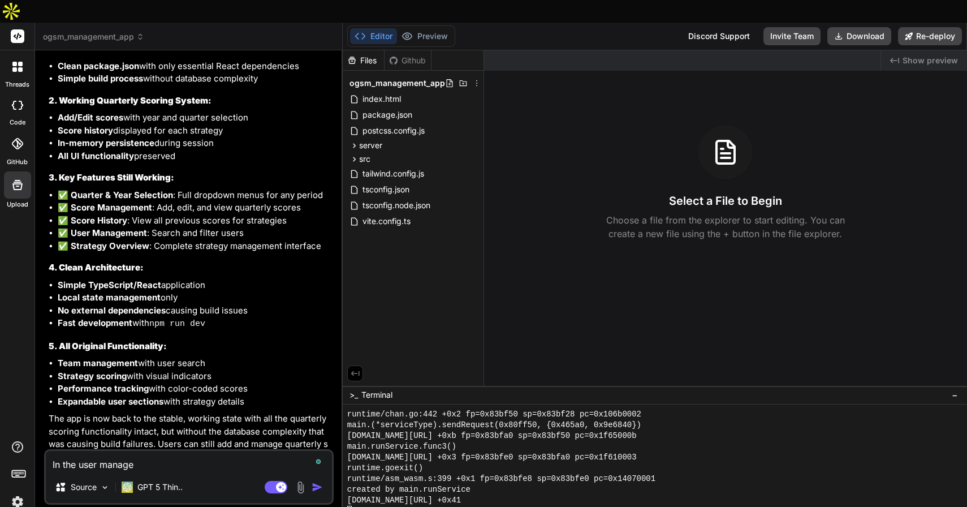
type textarea "x"
type textarea "In the user manageme"
type textarea "x"
type textarea "In the user managemen"
type textarea "x"
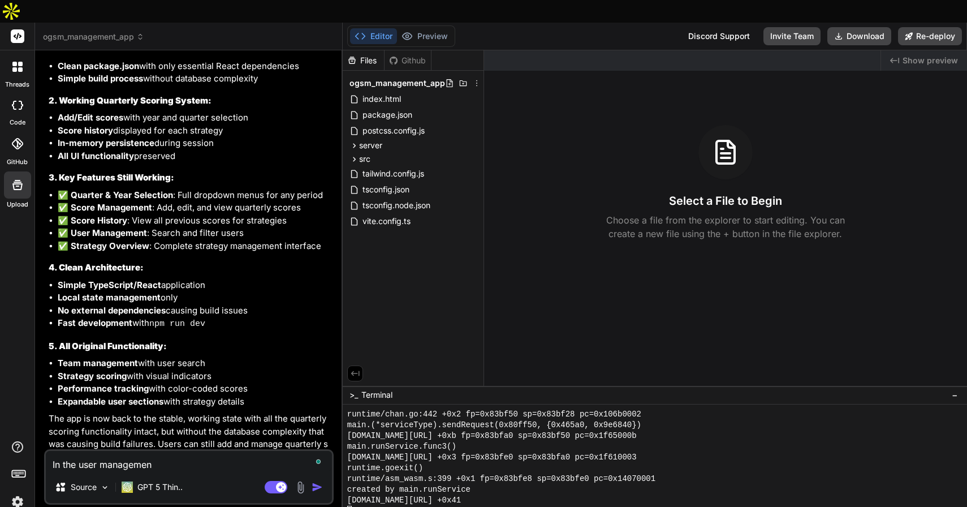
type textarea "In the user management"
type textarea "x"
type textarea "In the user management"
type textarea "x"
click at [316, 481] on img "button" at bounding box center [317, 486] width 11 height 11
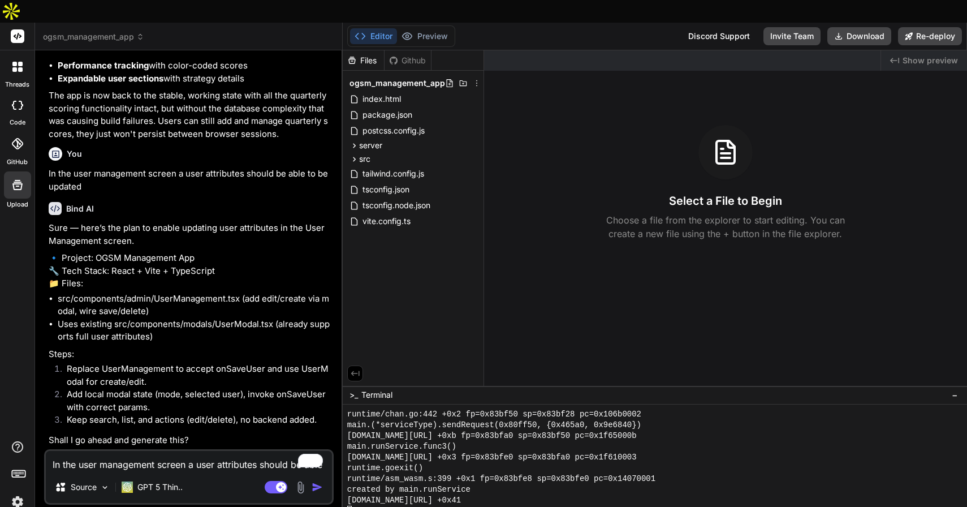
scroll to position [4705, 0]
click at [184, 451] on textarea "In the user management screen a user attributes should be able to be updated" at bounding box center [189, 461] width 286 height 20
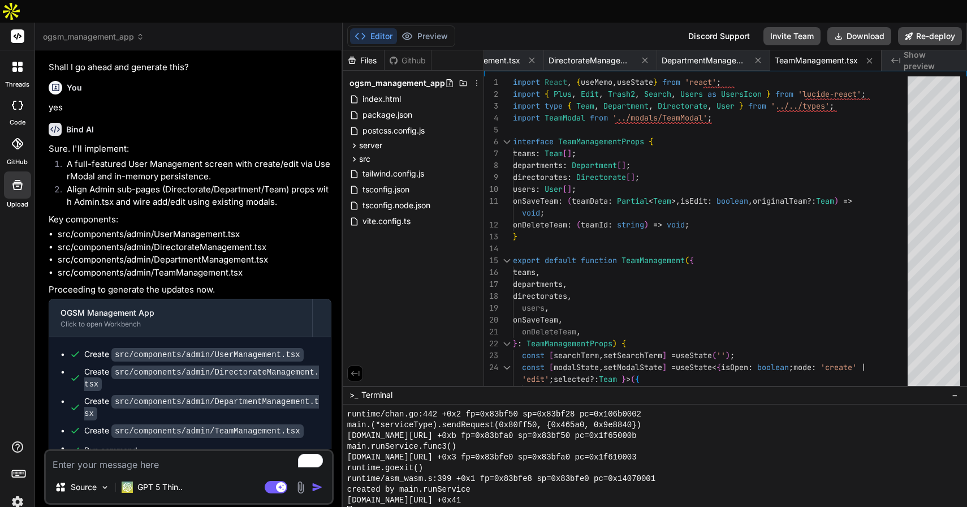
scroll to position [5159, 0]
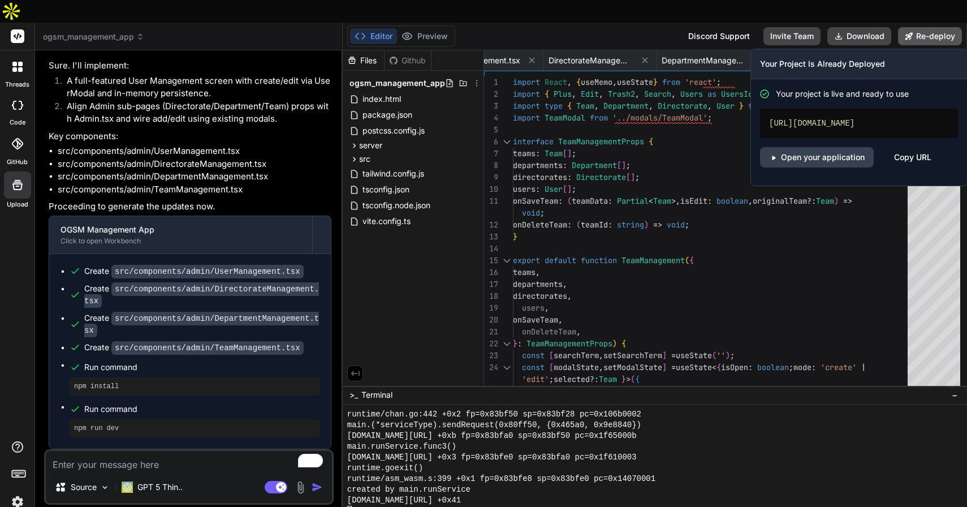
click at [928, 27] on button "Re-deploy" at bounding box center [930, 36] width 64 height 18
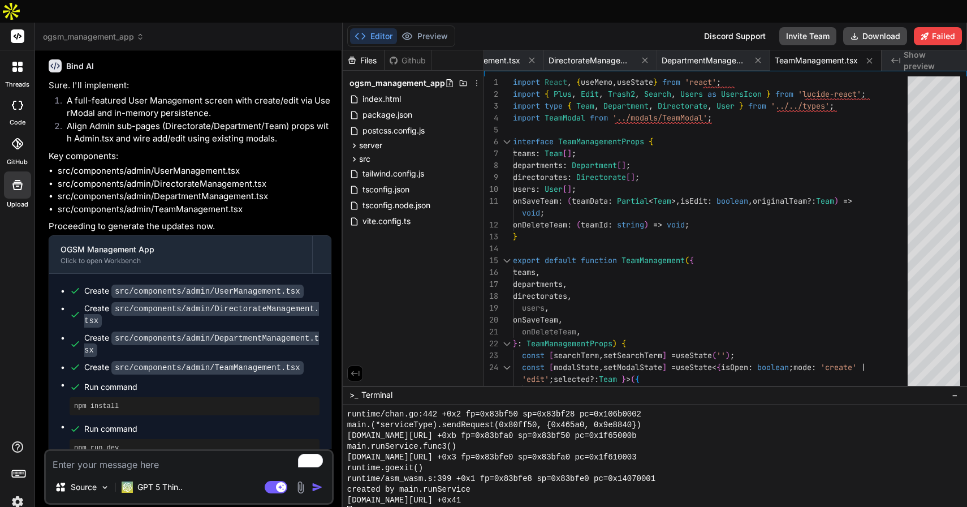
scroll to position [5289, 0]
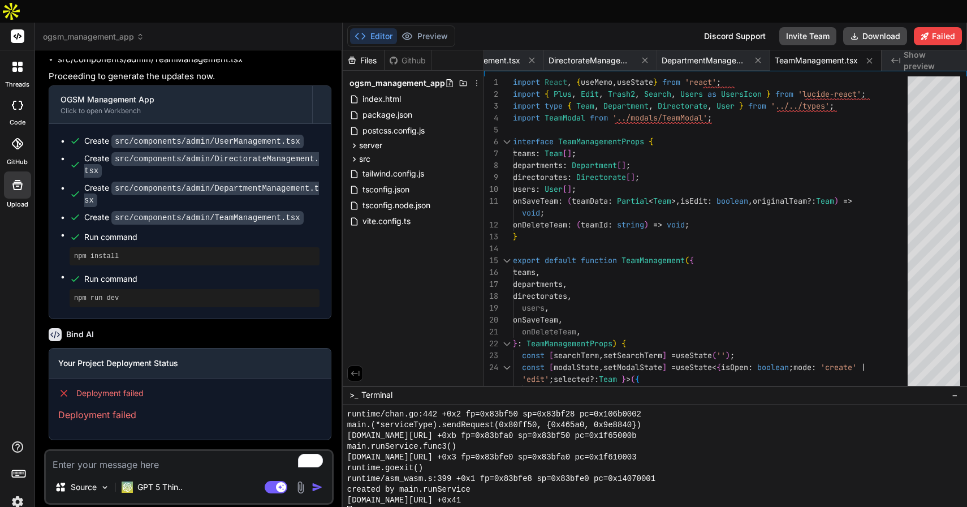
click at [122, 451] on textarea "To enrich screen reader interactions, please activate Accessibility in Grammarl…" at bounding box center [189, 461] width 286 height 20
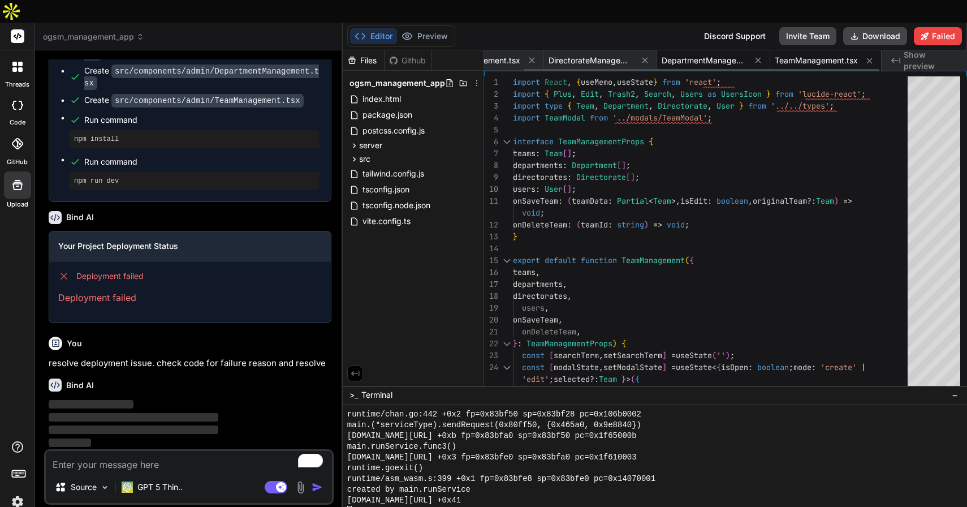
scroll to position [0, 0]
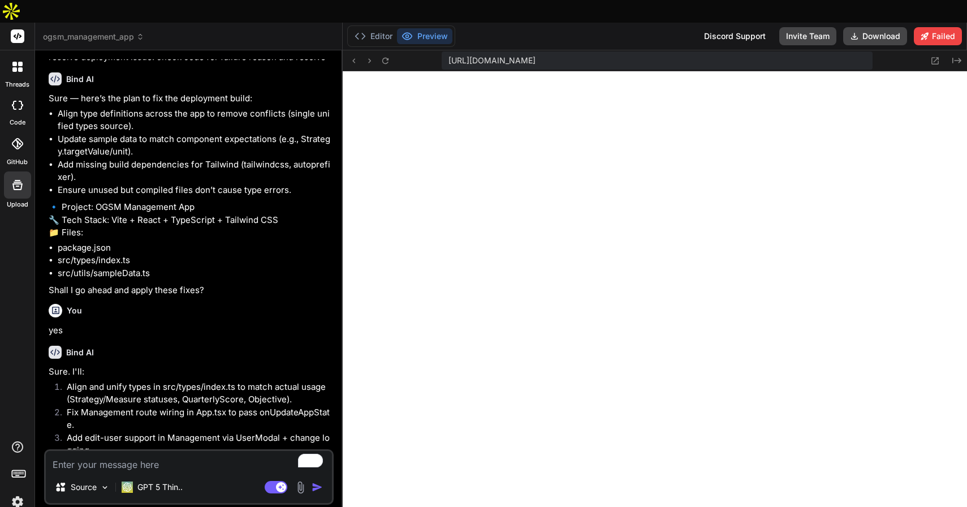
scroll to position [5990, 0]
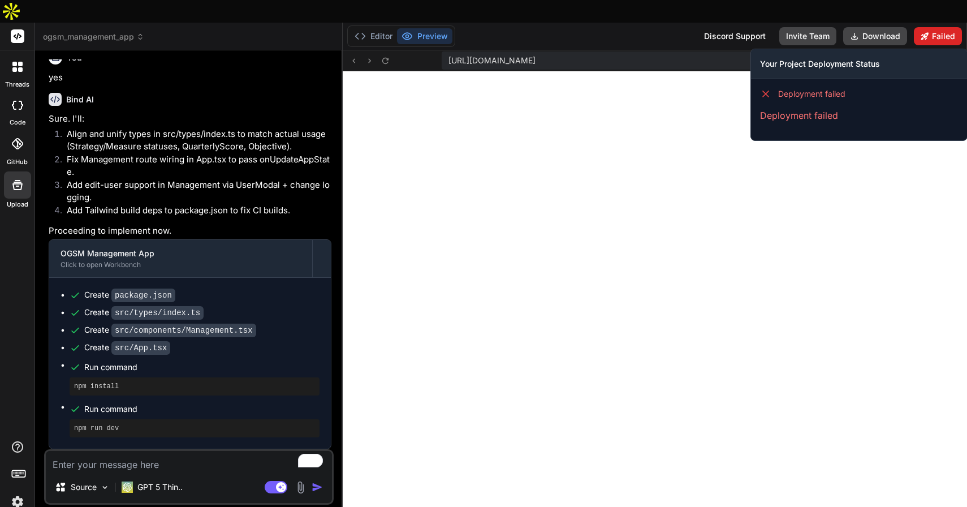
click at [937, 27] on button "Failed" at bounding box center [938, 36] width 48 height 18
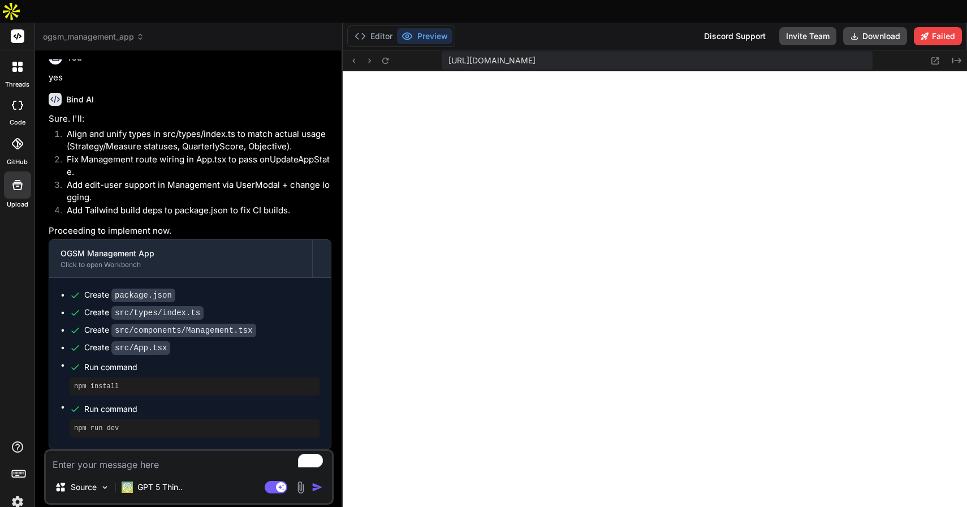
click at [412, 31] on icon at bounding box center [406, 36] width 11 height 11
click at [374, 28] on button "Editor" at bounding box center [373, 36] width 47 height 16
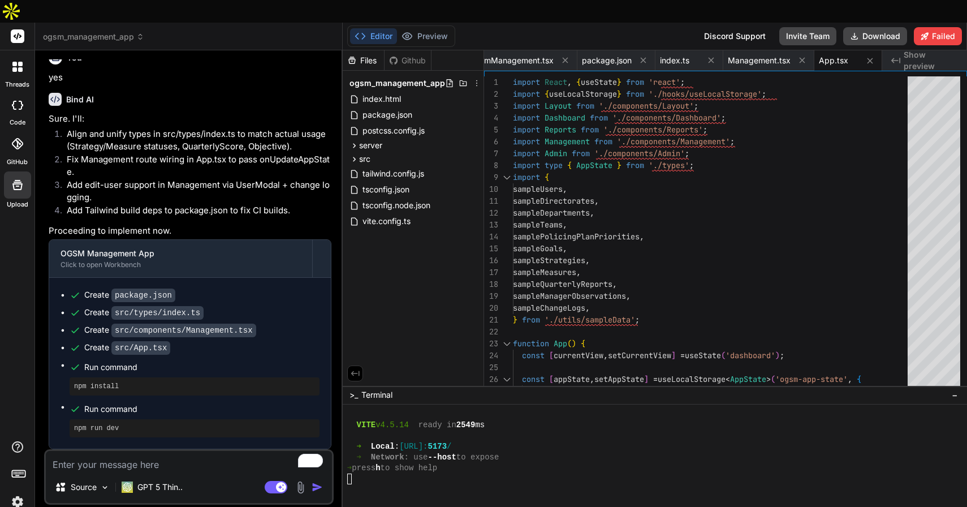
click at [374, 28] on button "Editor" at bounding box center [373, 36] width 47 height 16
click at [426, 28] on button "Preview" at bounding box center [424, 36] width 55 height 16
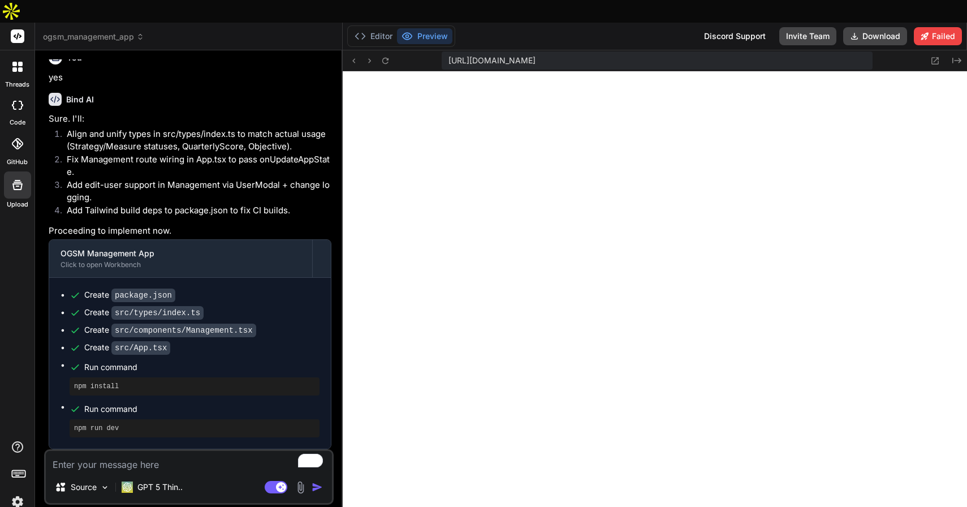
click at [14, 33] on icon at bounding box center [18, 36] width 8 height 7
click at [17, 492] on img at bounding box center [17, 501] width 19 height 19
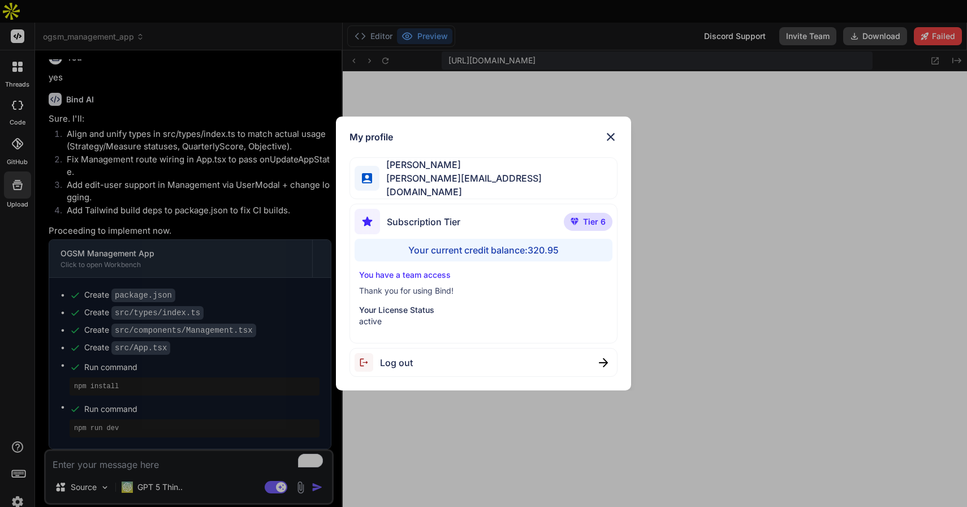
click at [613, 139] on img at bounding box center [611, 137] width 14 height 14
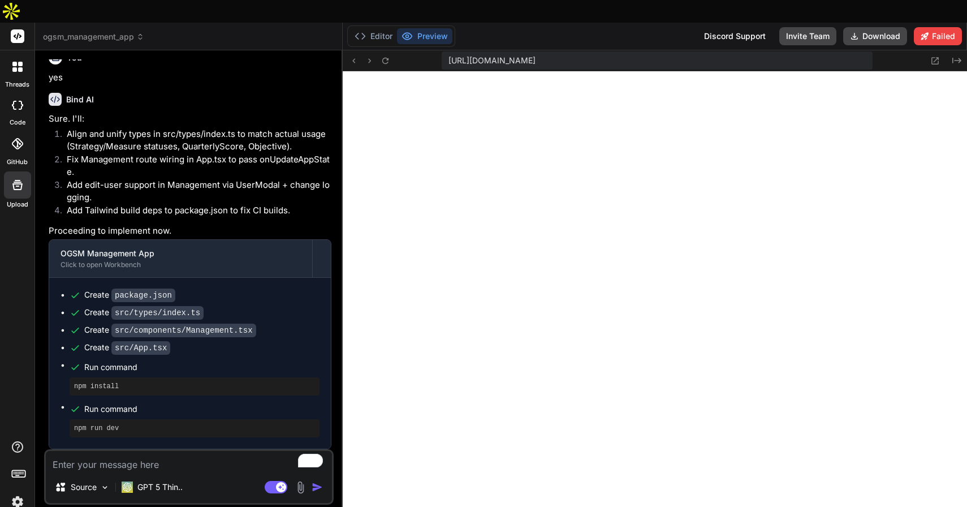
click at [14, 492] on img at bounding box center [17, 501] width 19 height 19
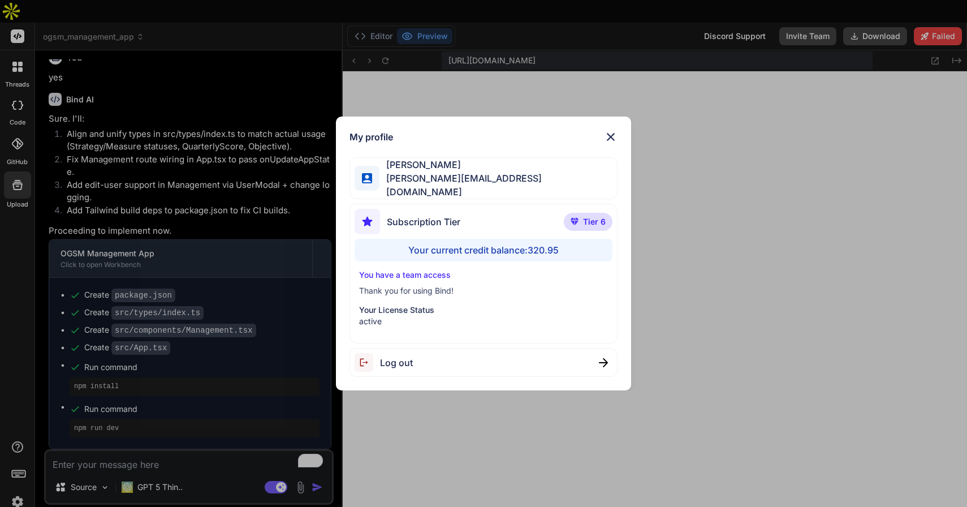
click at [608, 143] on img at bounding box center [611, 137] width 14 height 14
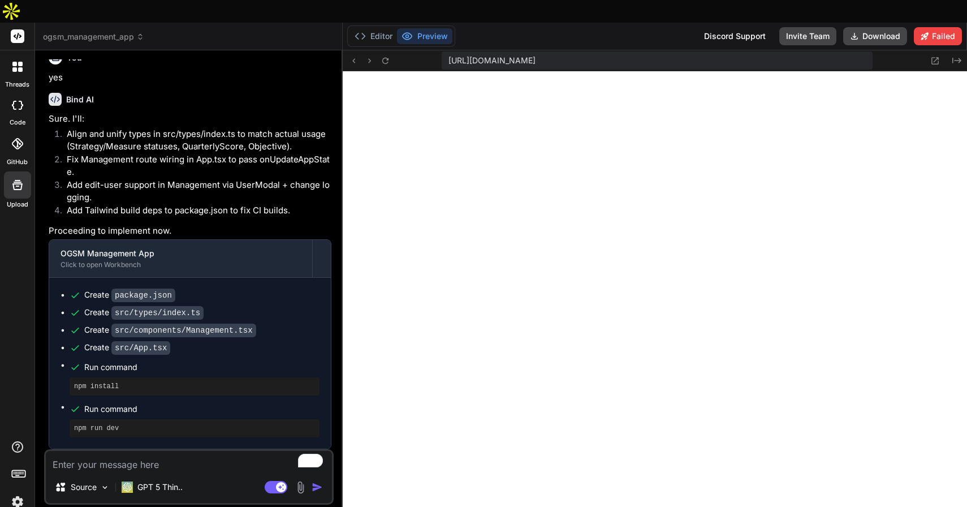
click at [18, 492] on img at bounding box center [17, 501] width 19 height 19
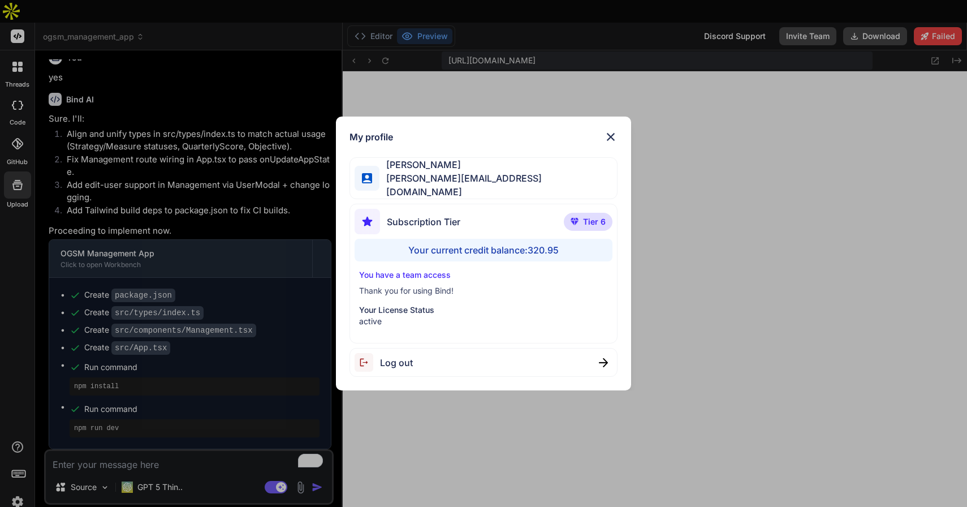
click at [612, 140] on img at bounding box center [611, 137] width 14 height 14
